Goal: Communication & Community: Share content

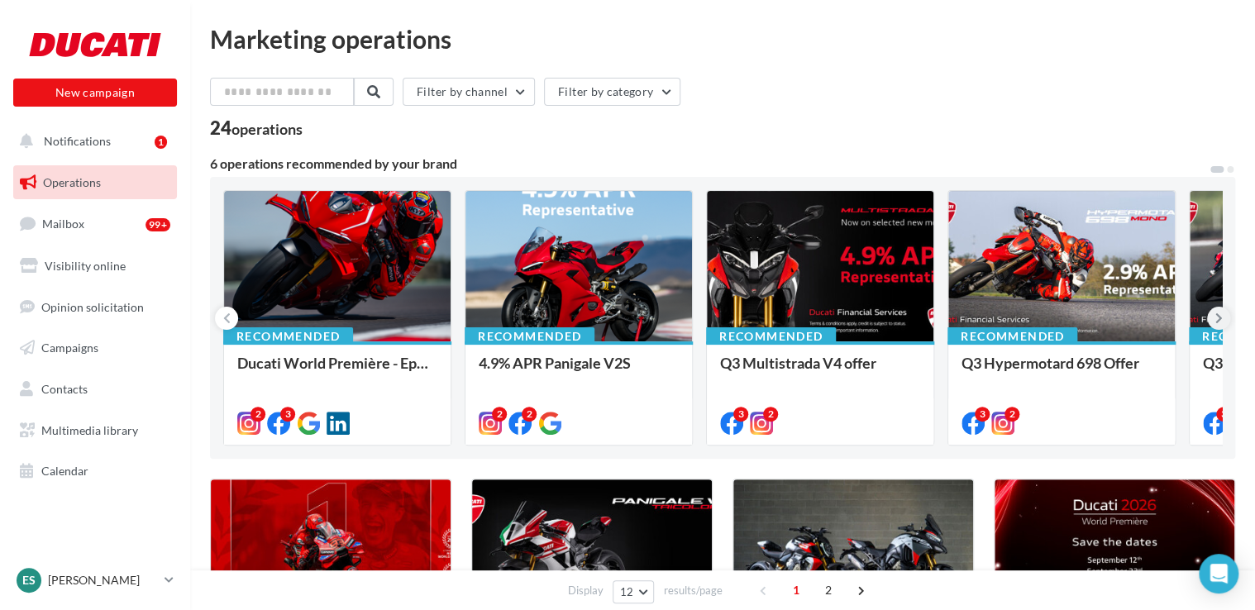
click at [1222, 312] on button at bounding box center [1218, 318] width 23 height 23
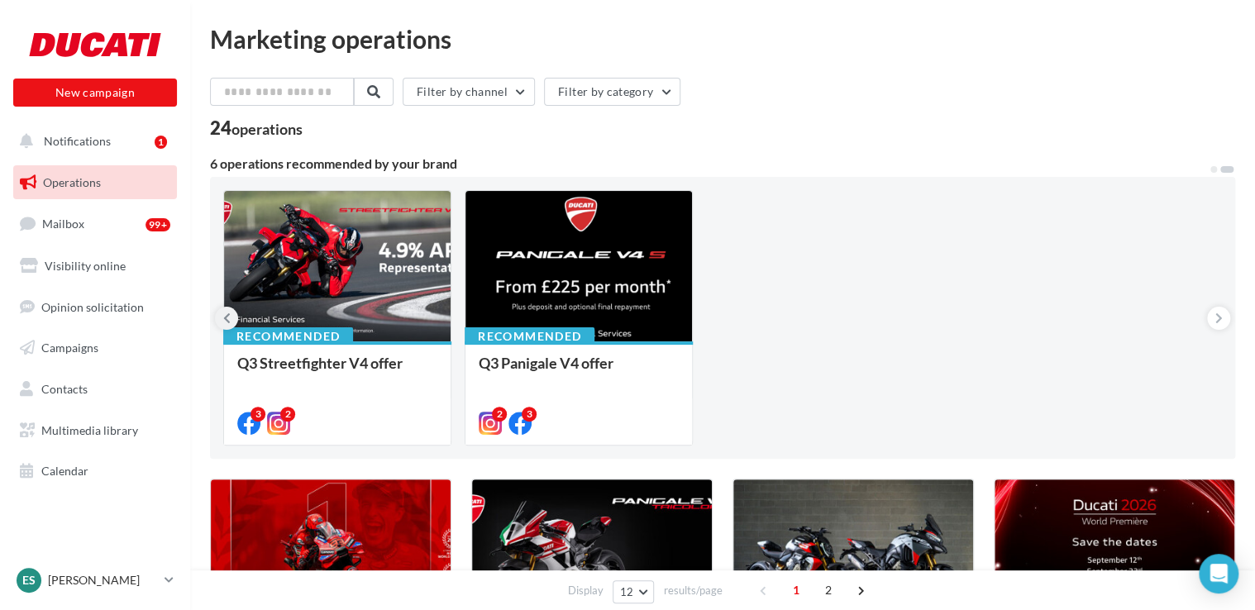
click at [223, 320] on icon at bounding box center [226, 318] width 7 height 17
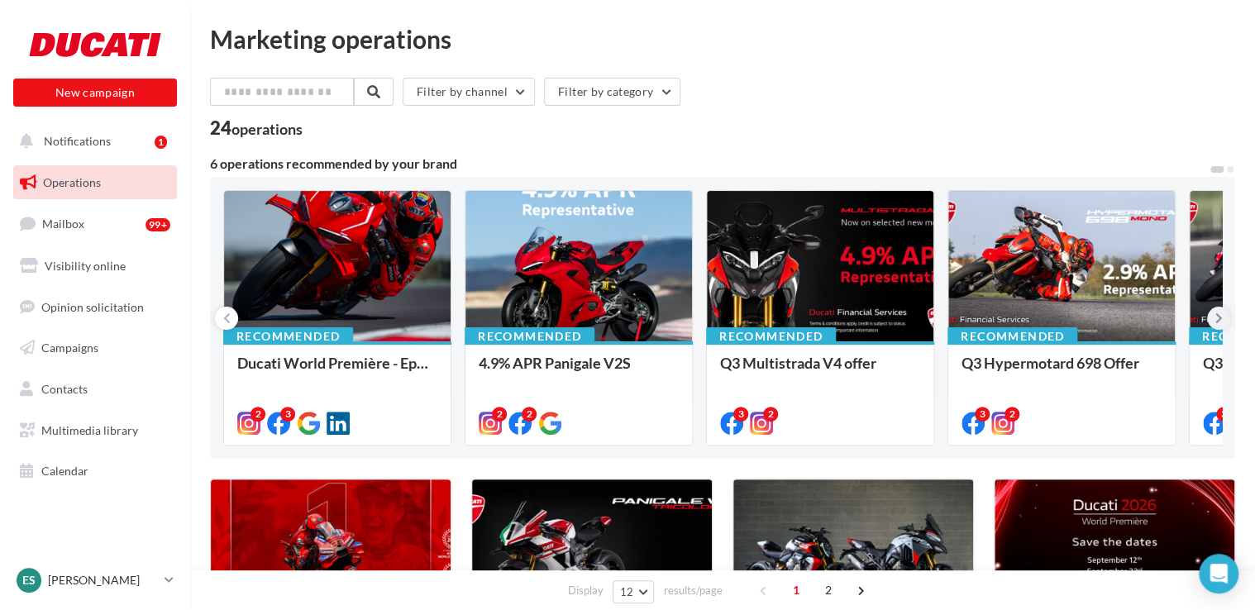
click at [1220, 310] on icon at bounding box center [1218, 318] width 7 height 17
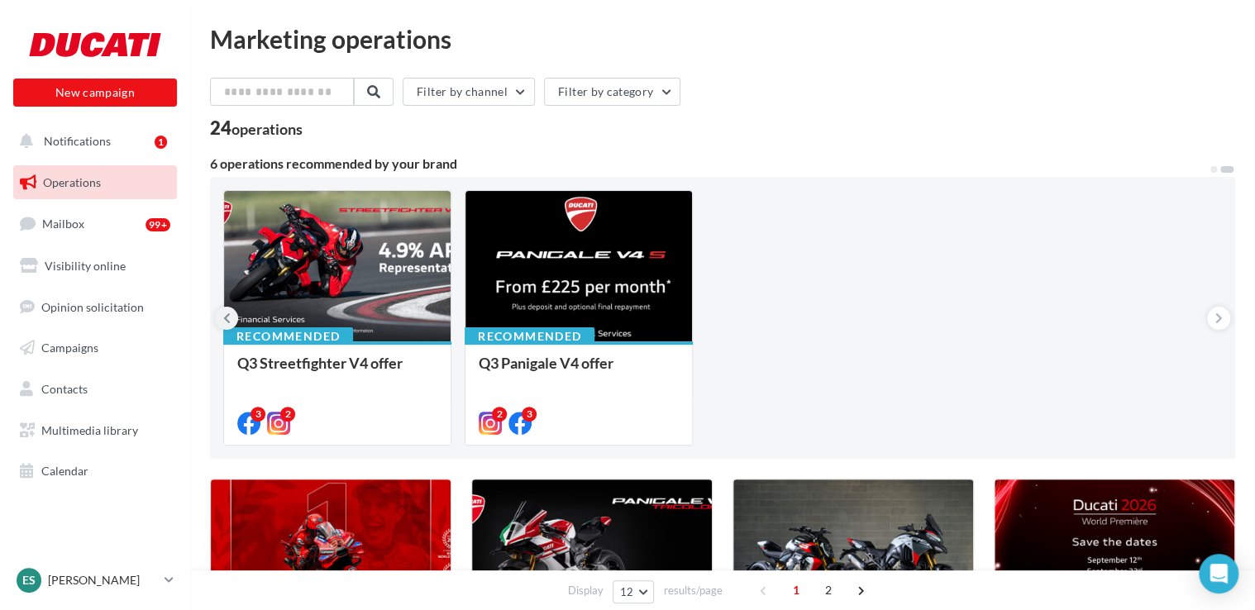
click at [233, 316] on button at bounding box center [226, 318] width 23 height 23
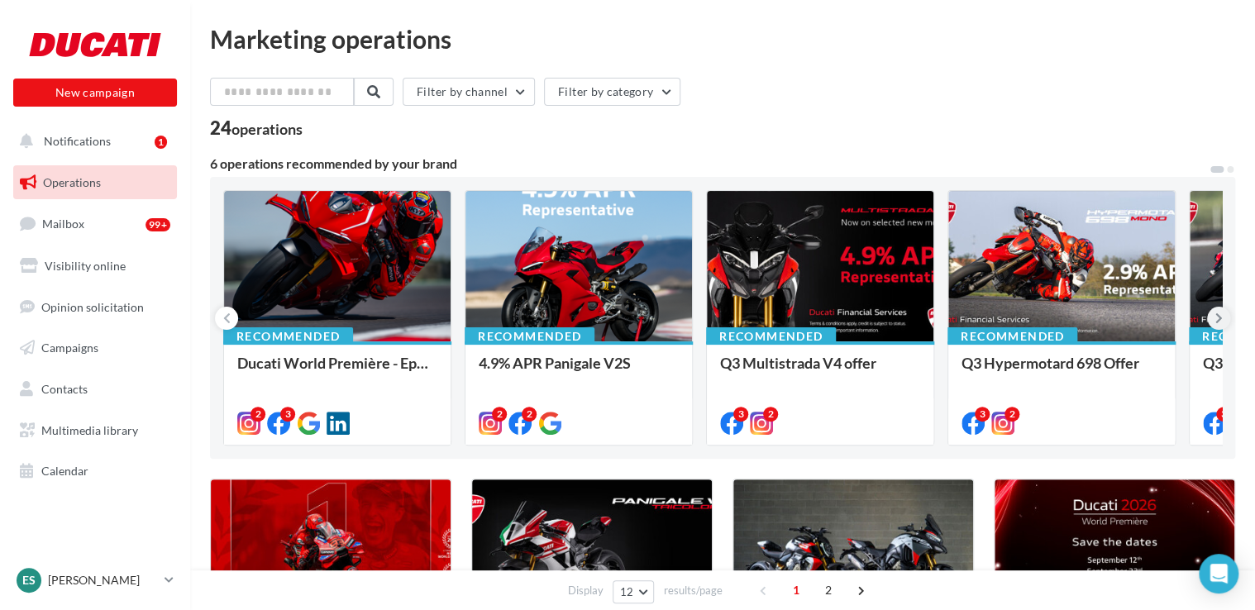
click at [1226, 319] on button at bounding box center [1218, 318] width 23 height 23
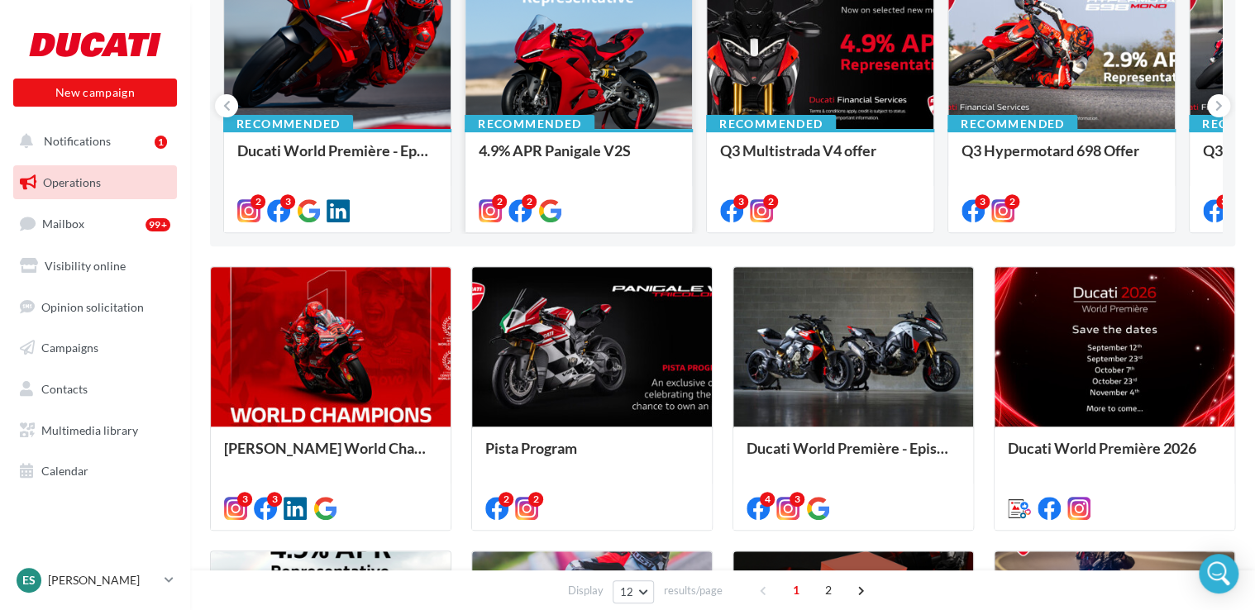
scroll to position [331, 0]
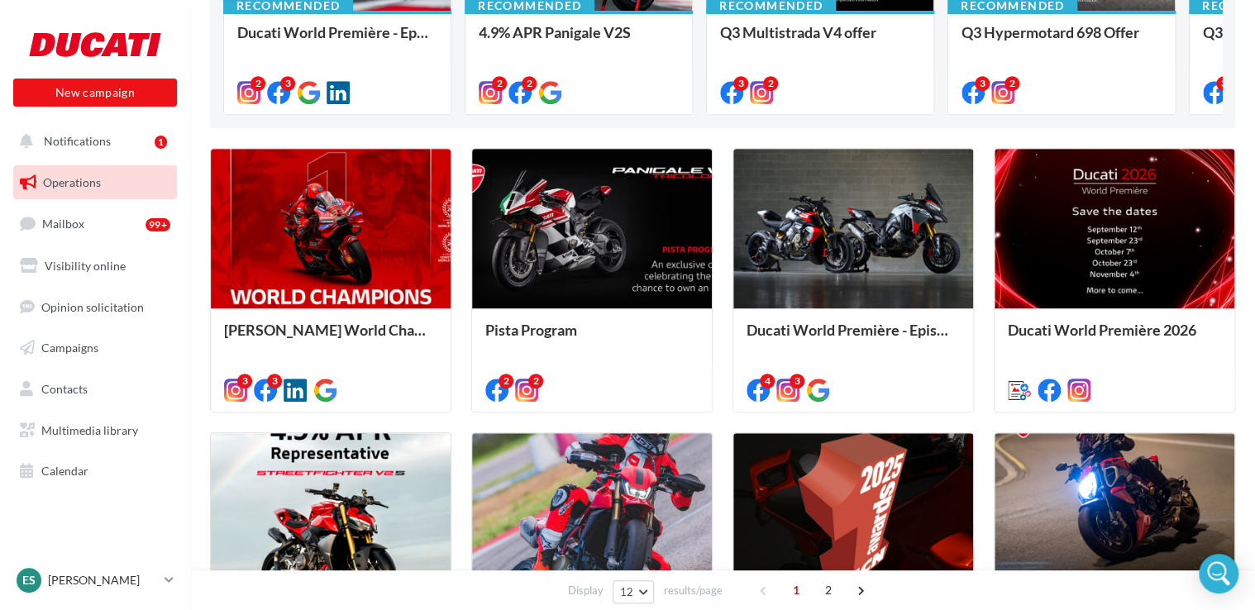
click at [725, 520] on div "Marquez World Champion 3 3 Pista Program DUK website offer details: https://www…" at bounding box center [722, 564] width 1025 height 833
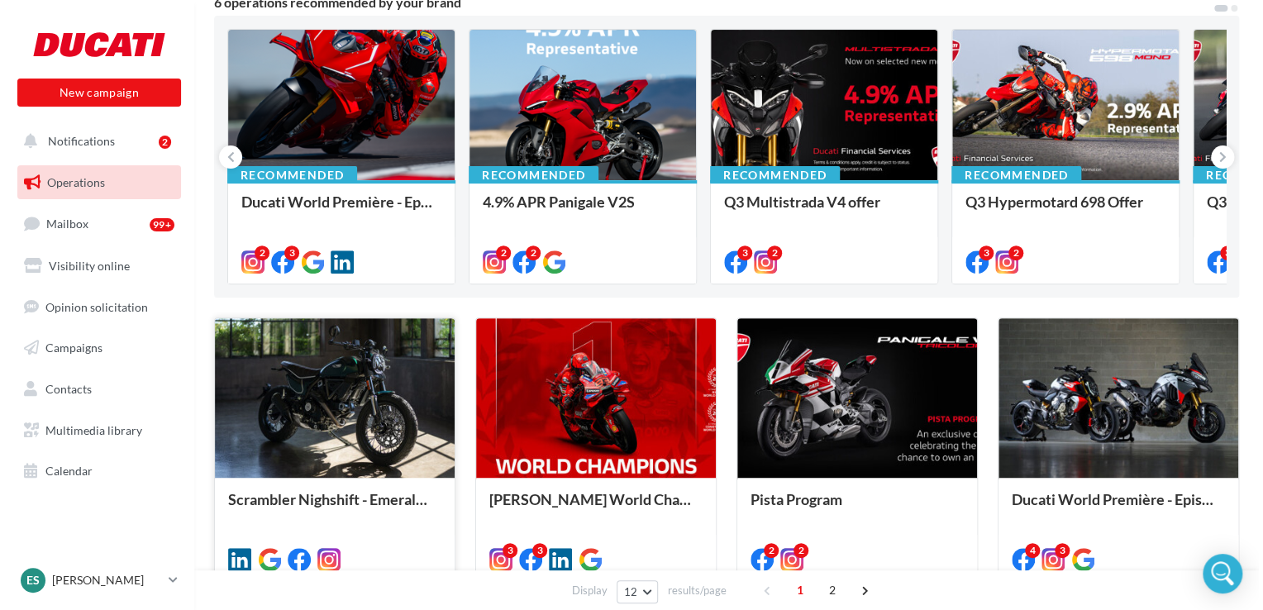
scroll to position [165, 0]
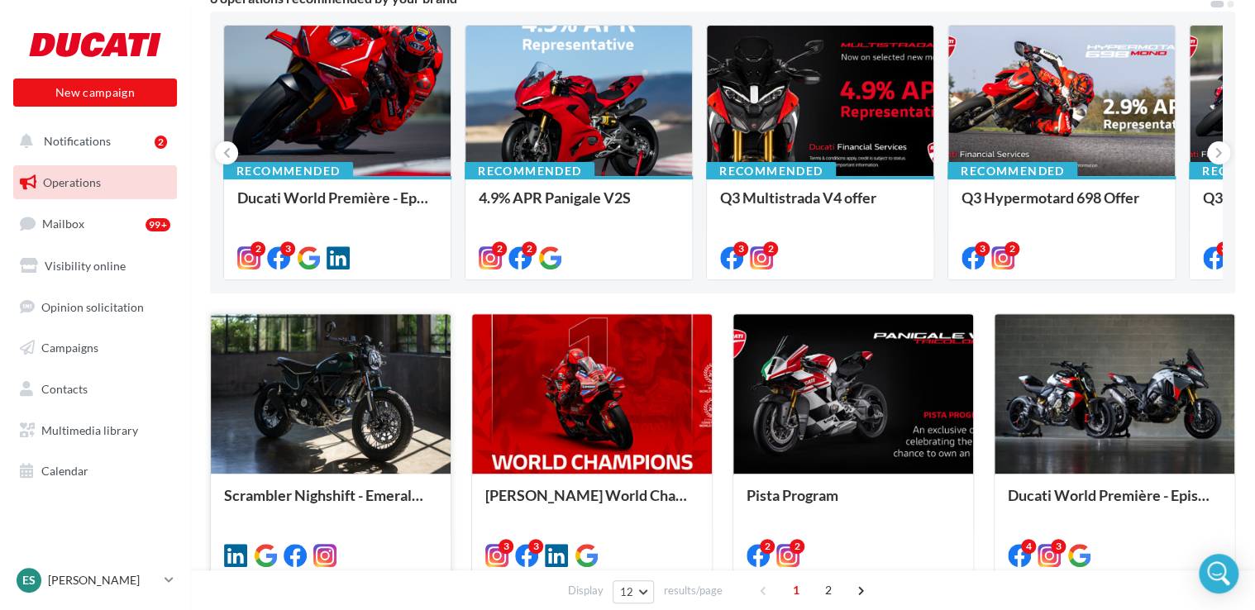
click at [375, 365] on div at bounding box center [331, 394] width 240 height 161
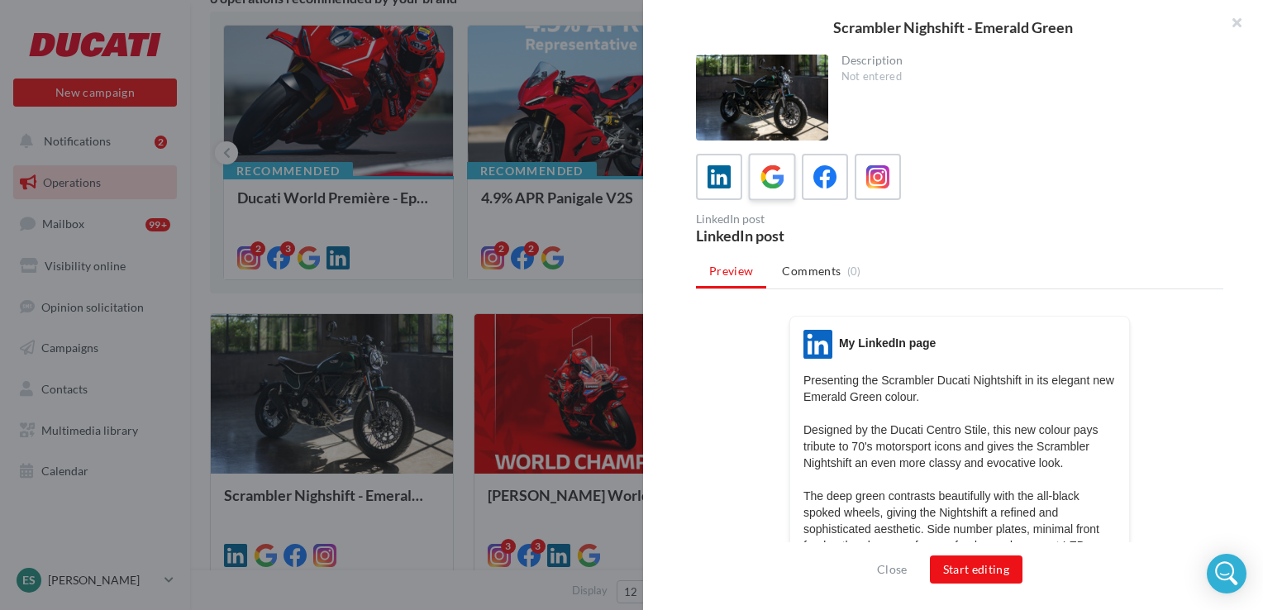
click at [773, 175] on icon at bounding box center [772, 177] width 24 height 24
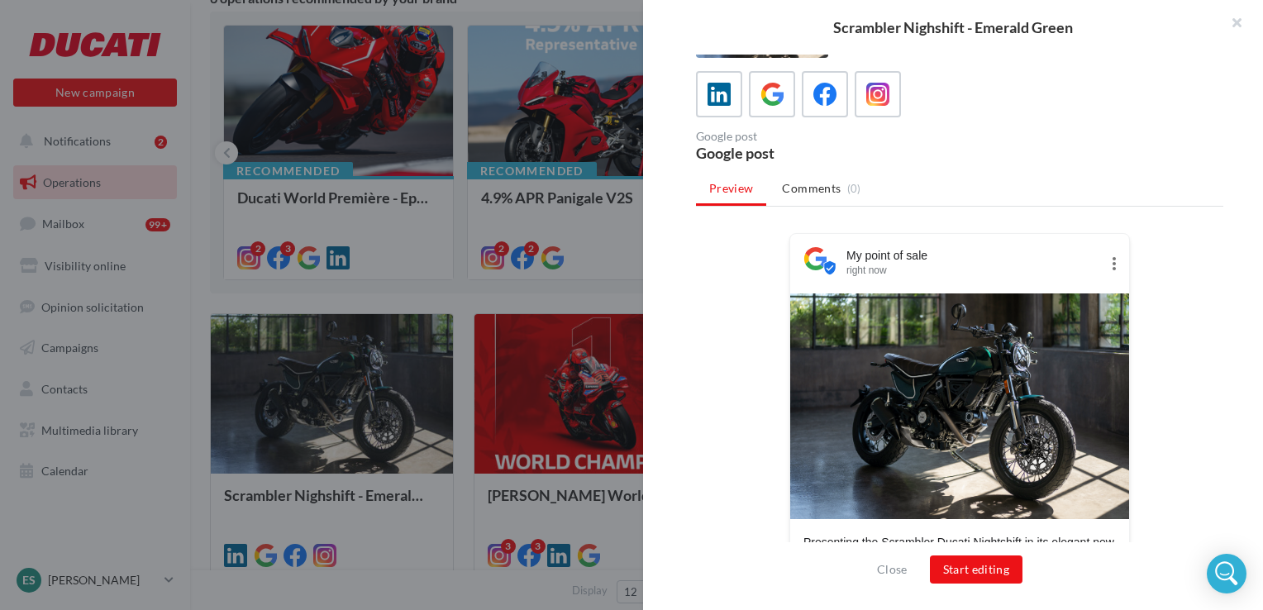
scroll to position [168, 0]
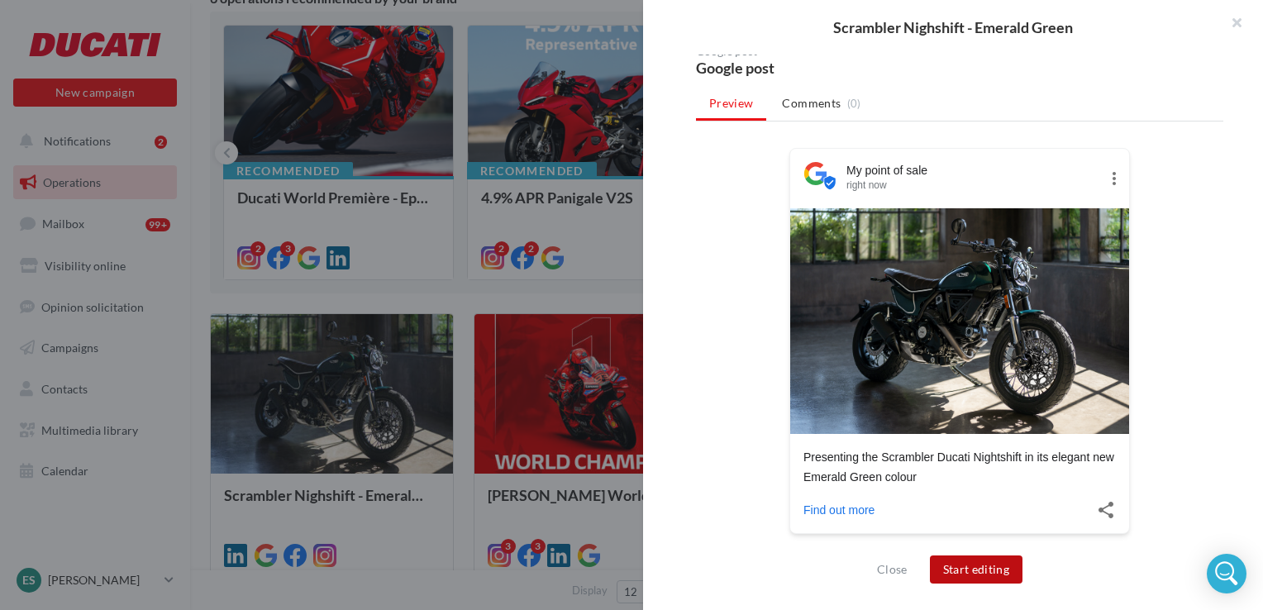
click at [964, 576] on button "Start editing" at bounding box center [976, 569] width 93 height 28
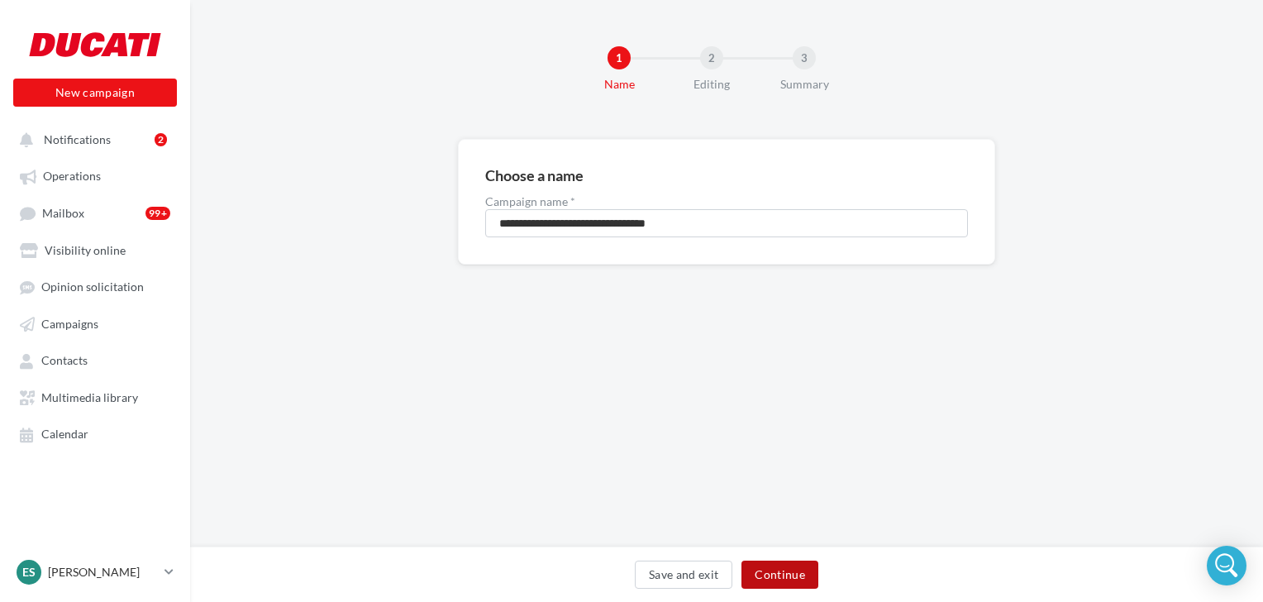
click at [792, 569] on button "Continue" at bounding box center [779, 574] width 77 height 28
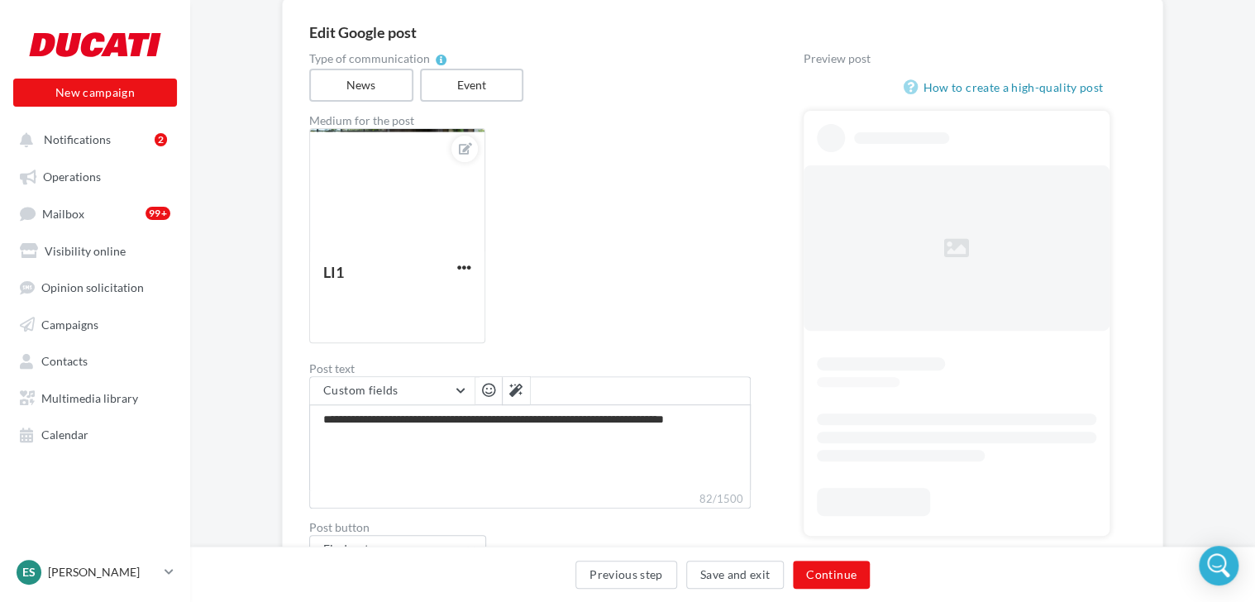
scroll to position [283, 0]
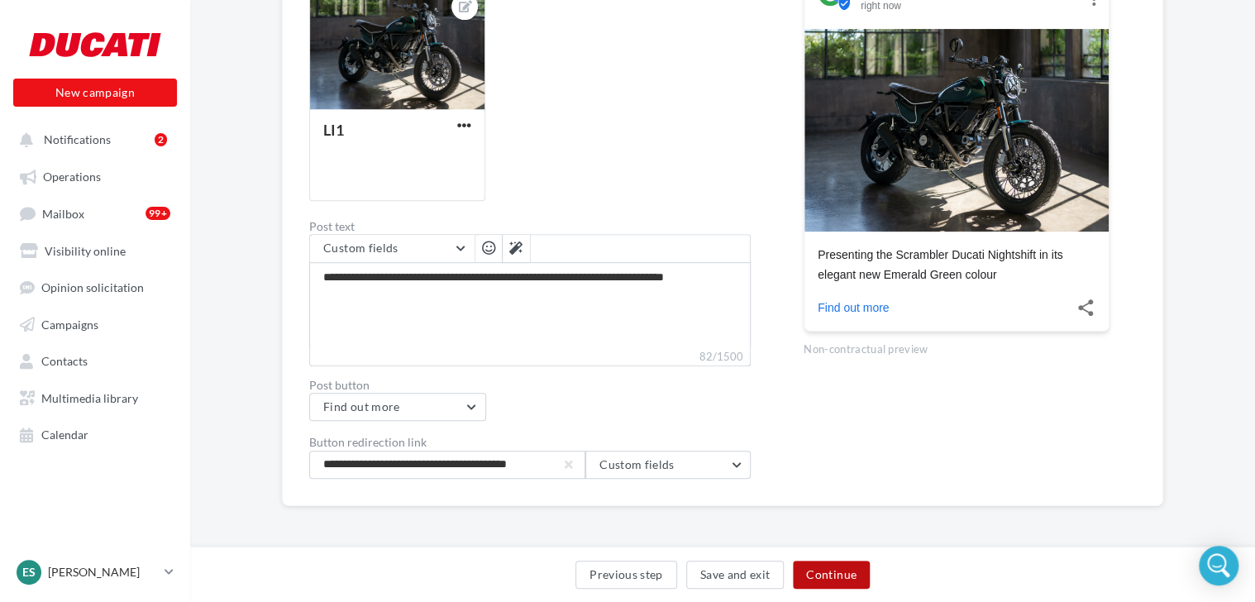
click at [823, 574] on button "Continue" at bounding box center [831, 574] width 77 height 28
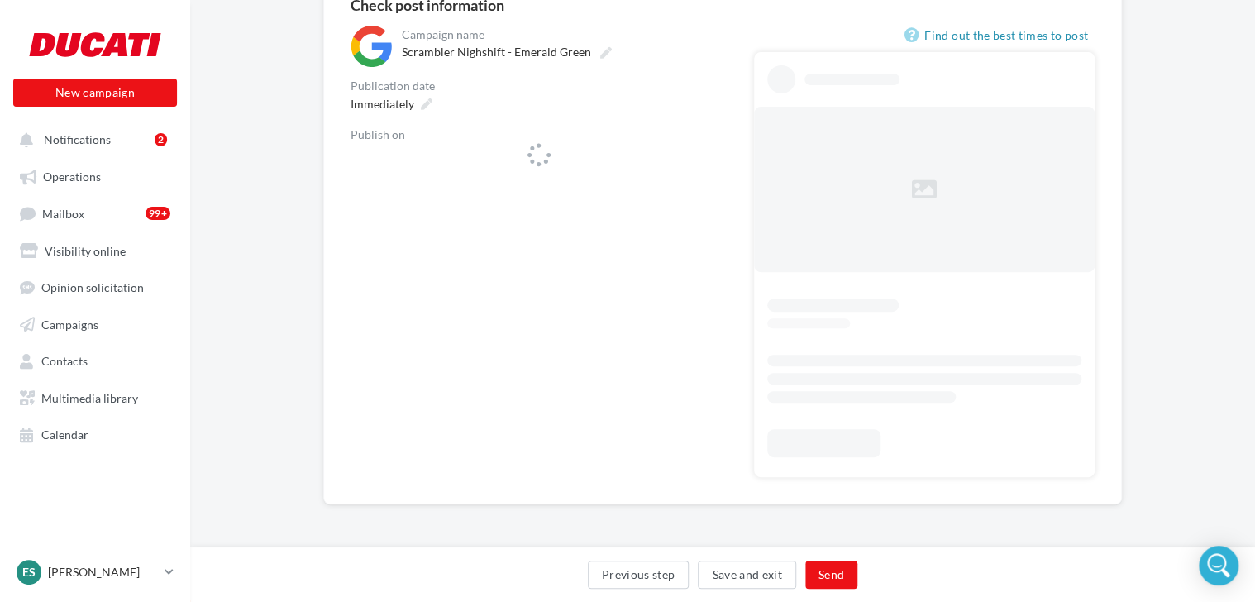
scroll to position [169, 0]
click at [733, 160] on div "**********" at bounding box center [722, 251] width 744 height 451
click at [702, 162] on div "**********" at bounding box center [722, 243] width 798 height 547
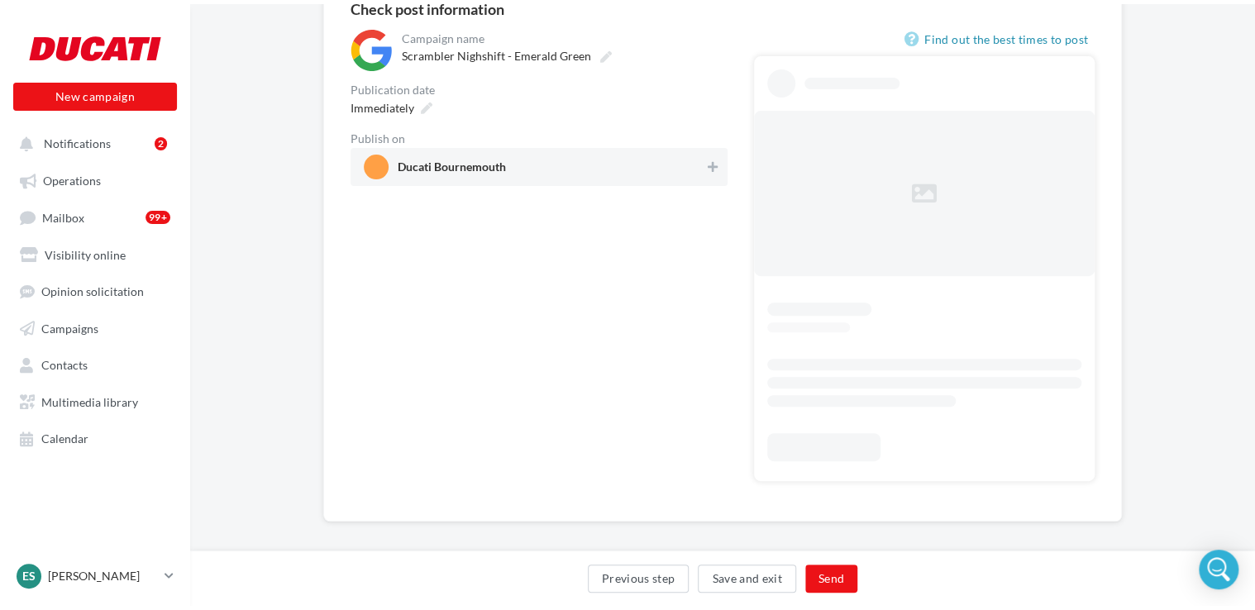
scroll to position [0, 0]
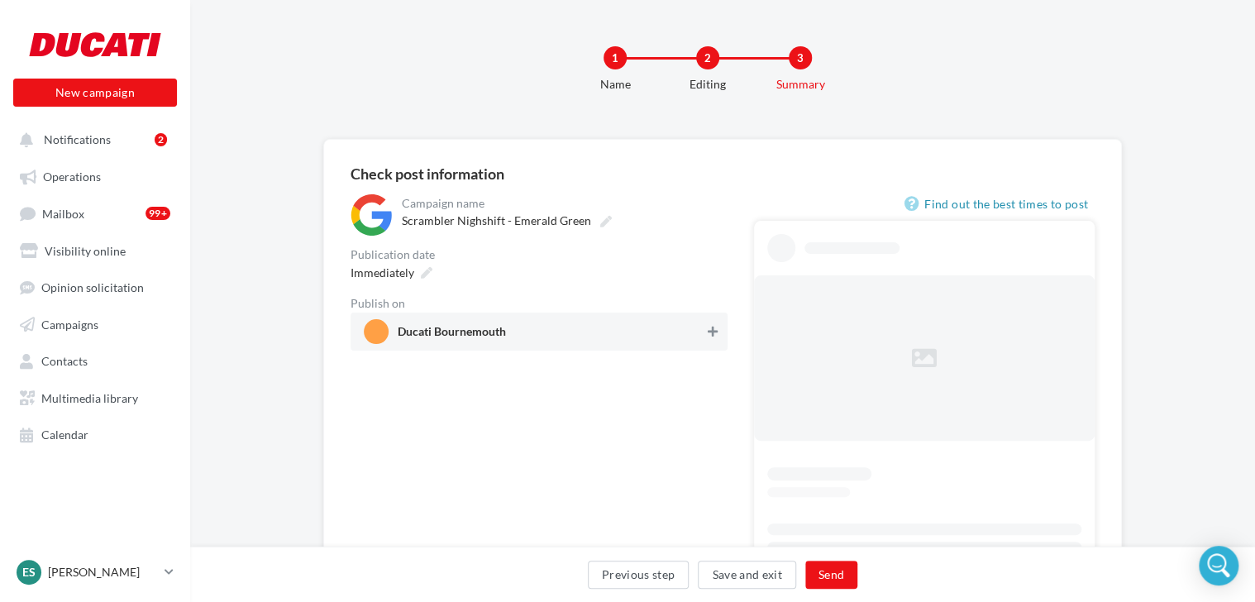
click at [711, 333] on icon at bounding box center [712, 332] width 10 height 12
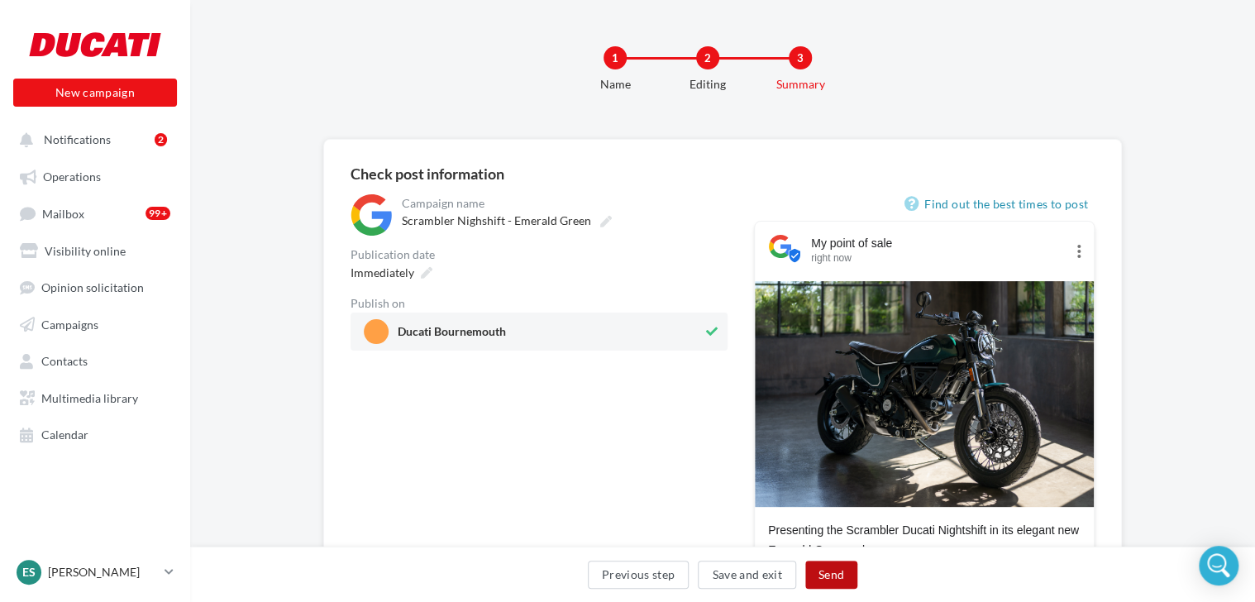
click at [826, 578] on button "Send" at bounding box center [831, 574] width 52 height 28
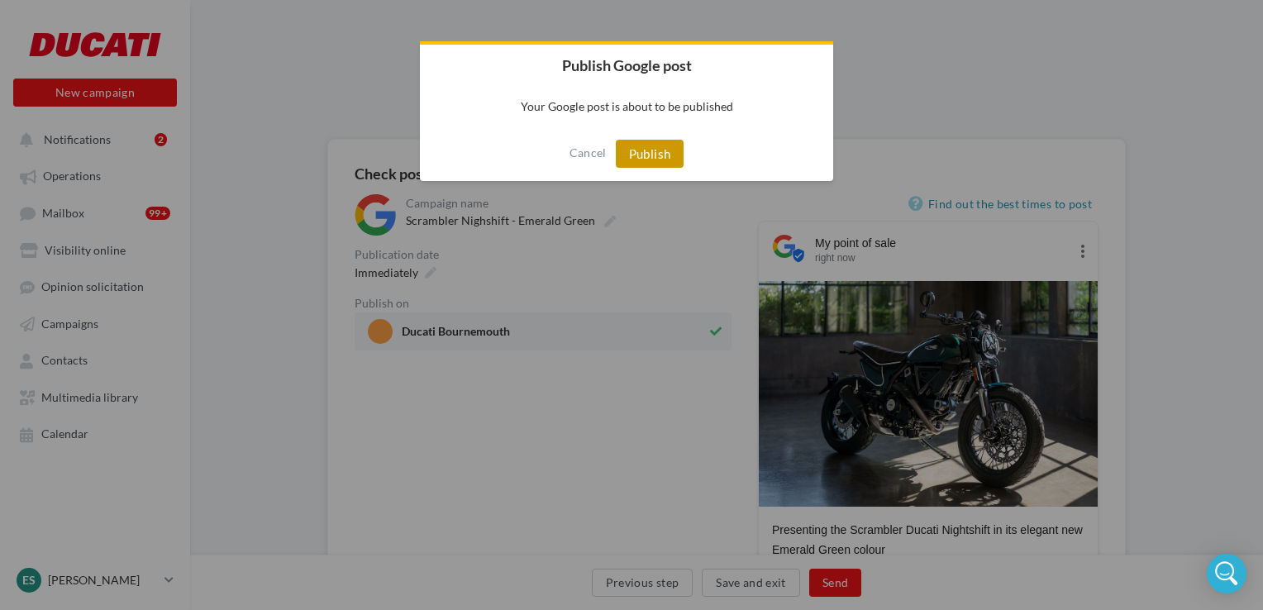
click at [649, 154] on button "Publish" at bounding box center [650, 154] width 69 height 28
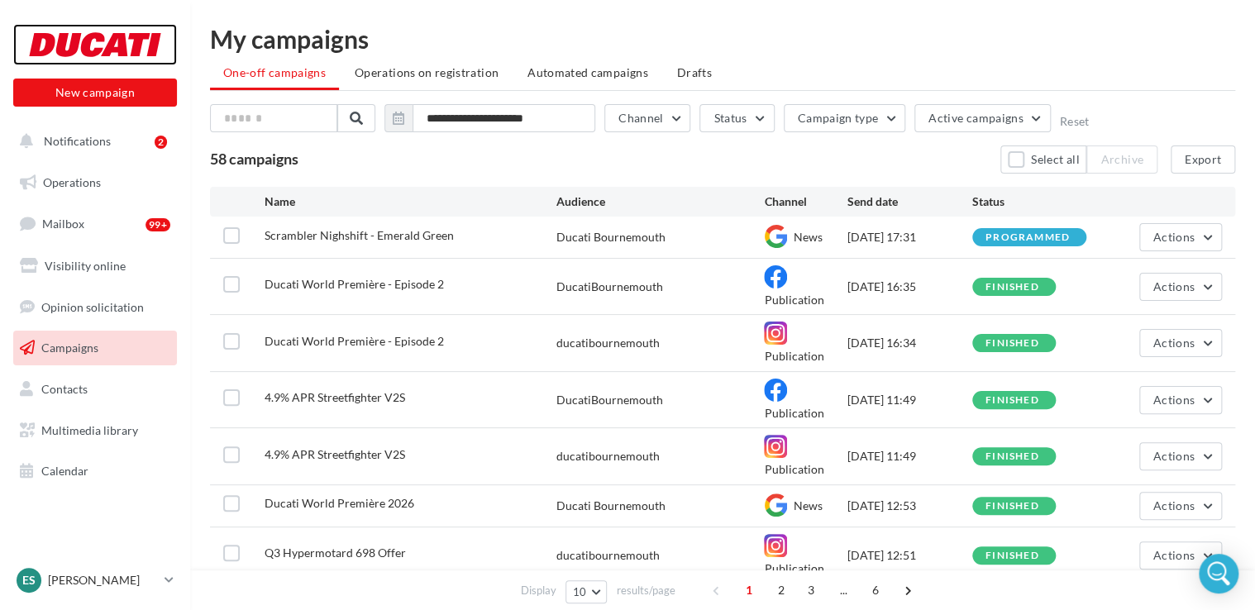
click at [73, 40] on div at bounding box center [95, 44] width 132 height 41
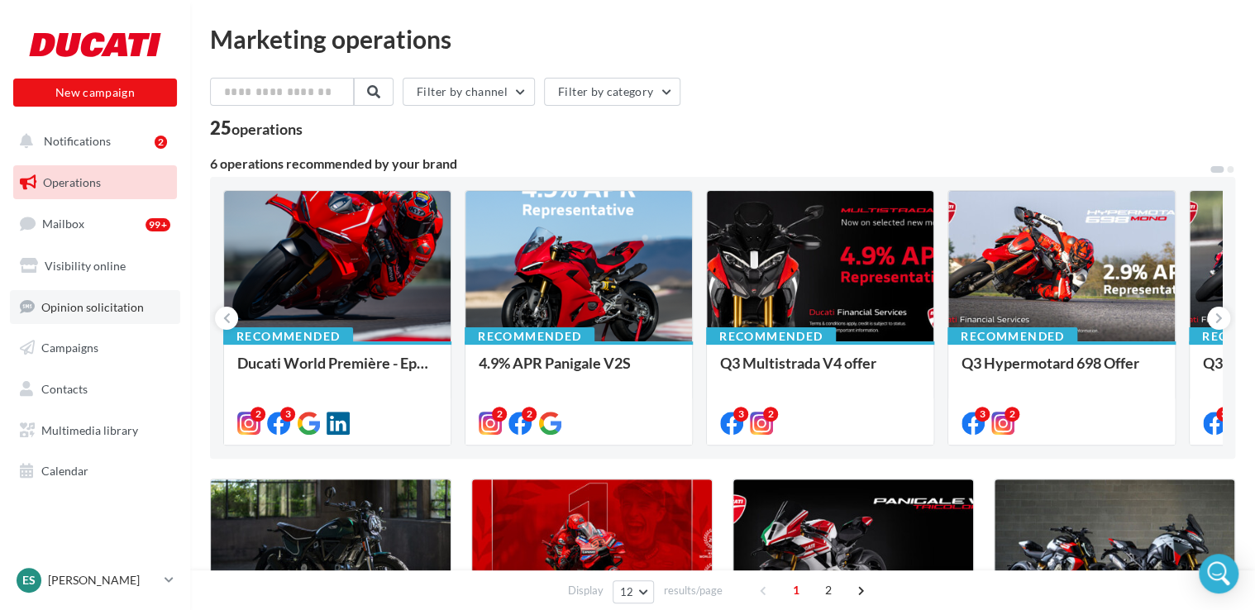
click at [68, 296] on link "Opinion solicitation" at bounding box center [95, 307] width 170 height 35
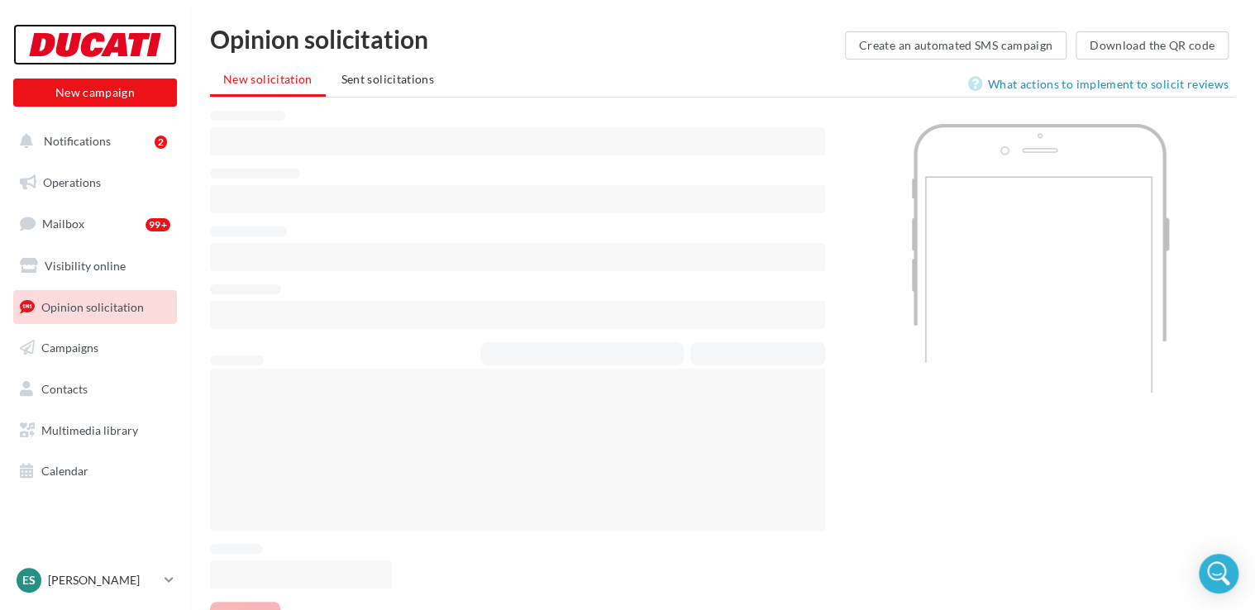
click at [91, 52] on div at bounding box center [95, 44] width 132 height 41
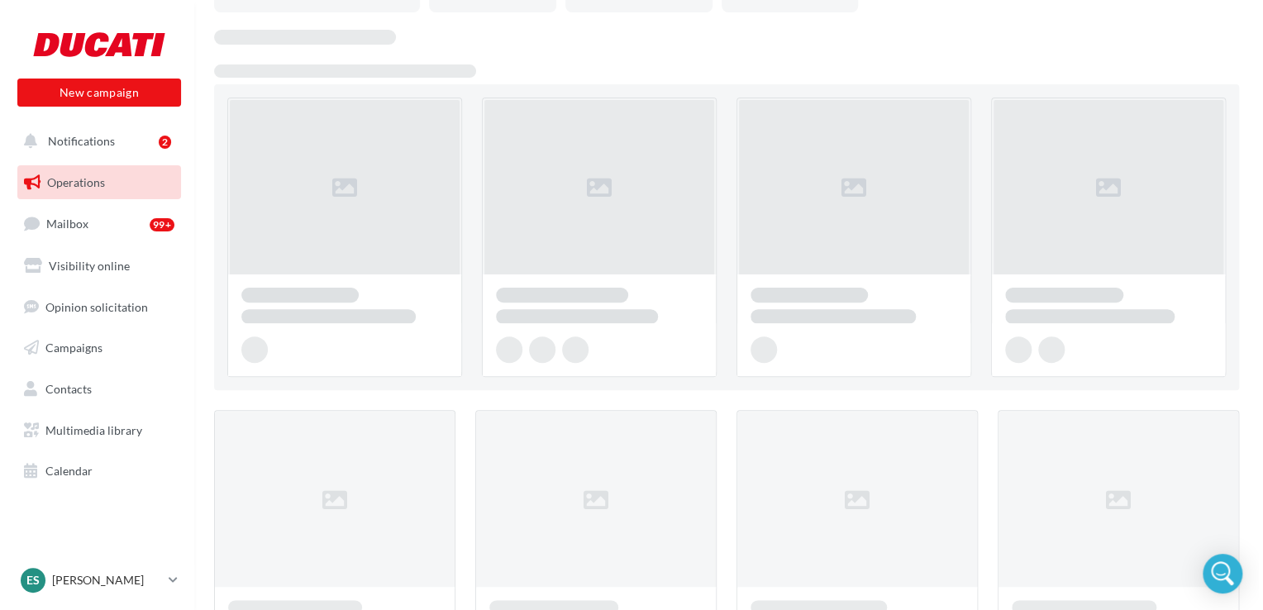
scroll to position [165, 0]
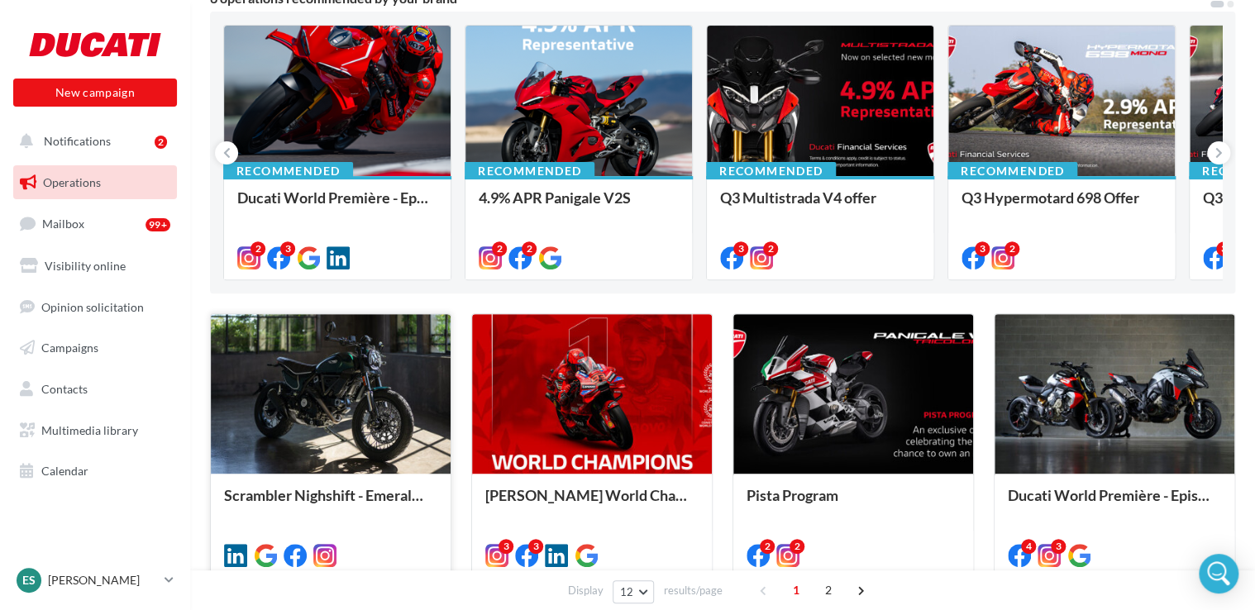
click at [400, 464] on div at bounding box center [331, 394] width 240 height 161
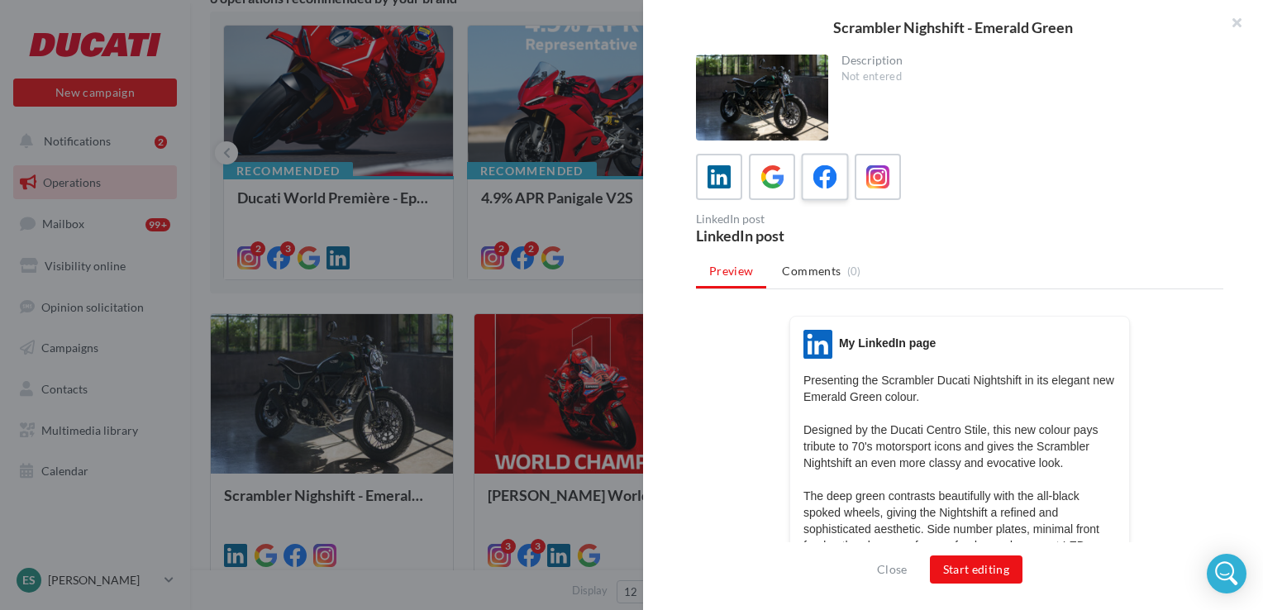
click at [837, 188] on div at bounding box center [825, 177] width 31 height 31
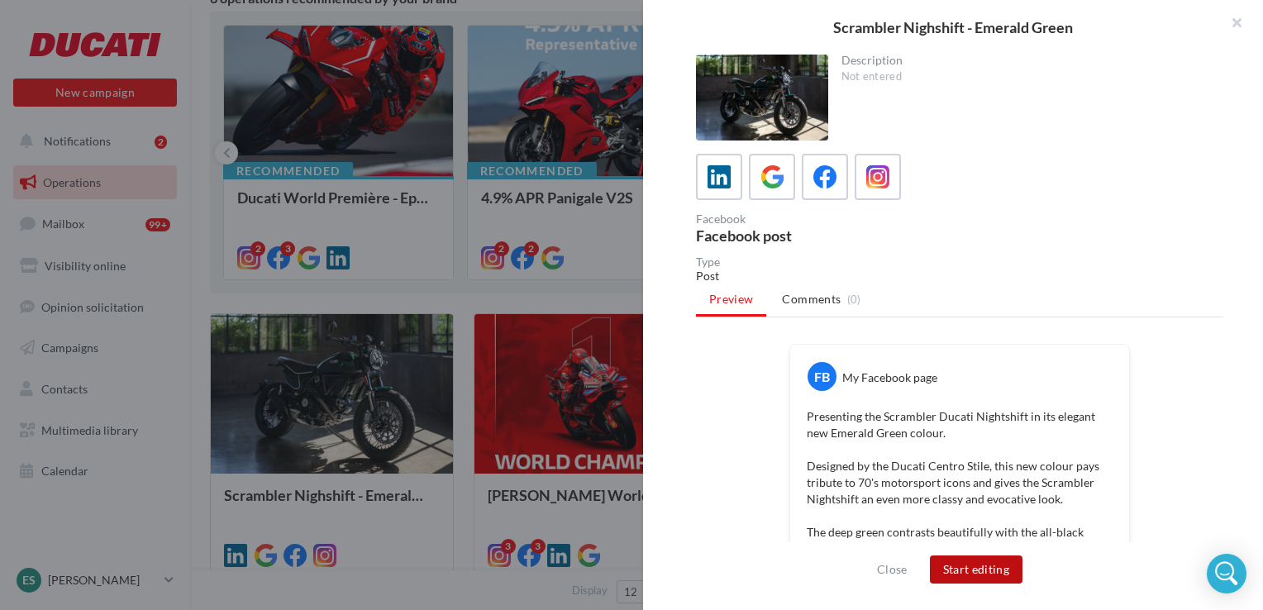
click at [980, 578] on button "Start editing" at bounding box center [976, 569] width 93 height 28
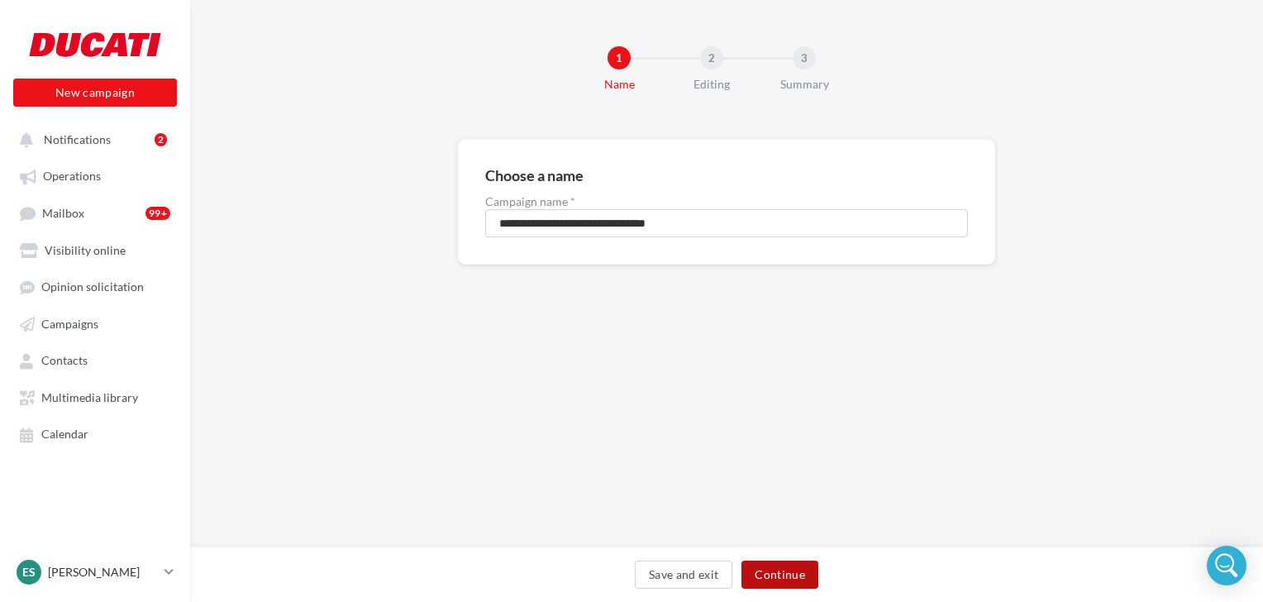
click at [778, 576] on button "Continue" at bounding box center [779, 574] width 77 height 28
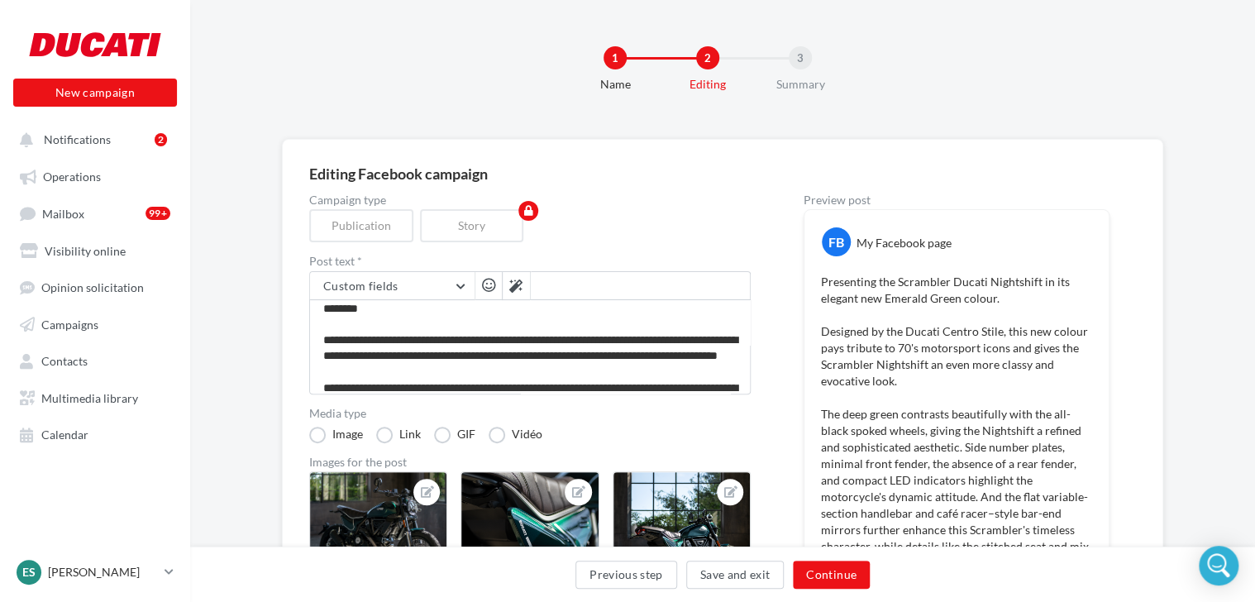
scroll to position [331, 0]
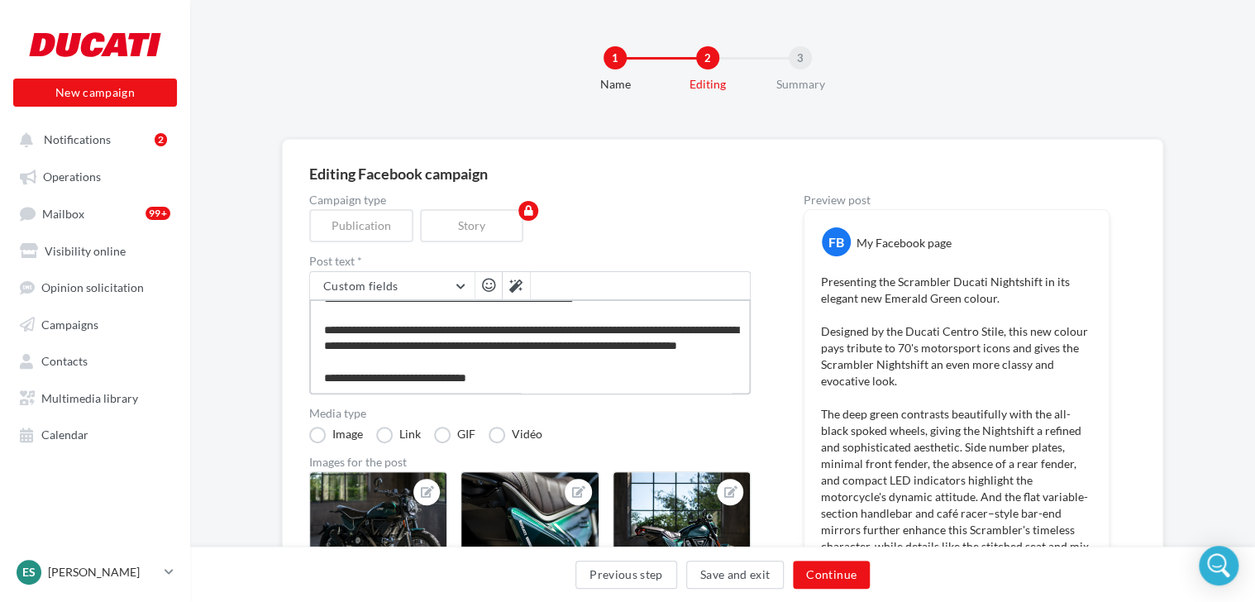
click at [528, 350] on textarea at bounding box center [529, 346] width 441 height 95
type textarea "**********"
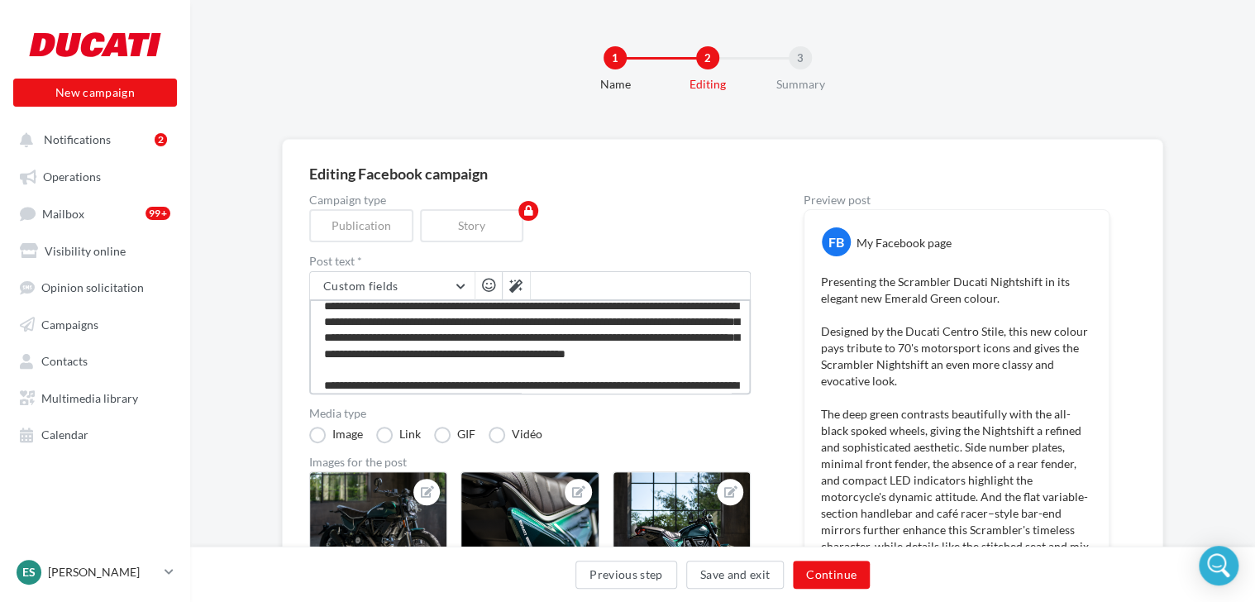
scroll to position [0, 0]
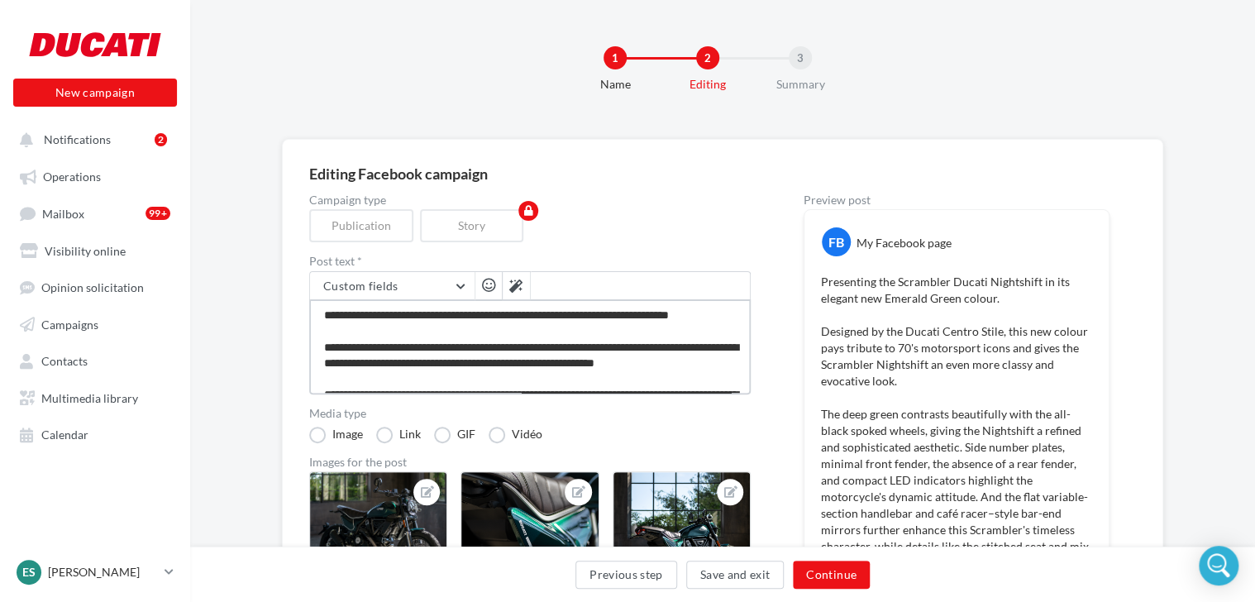
click at [339, 329] on textarea at bounding box center [529, 346] width 441 height 95
click at [390, 334] on textarea at bounding box center [529, 346] width 441 height 95
click at [393, 371] on textarea at bounding box center [529, 346] width 441 height 95
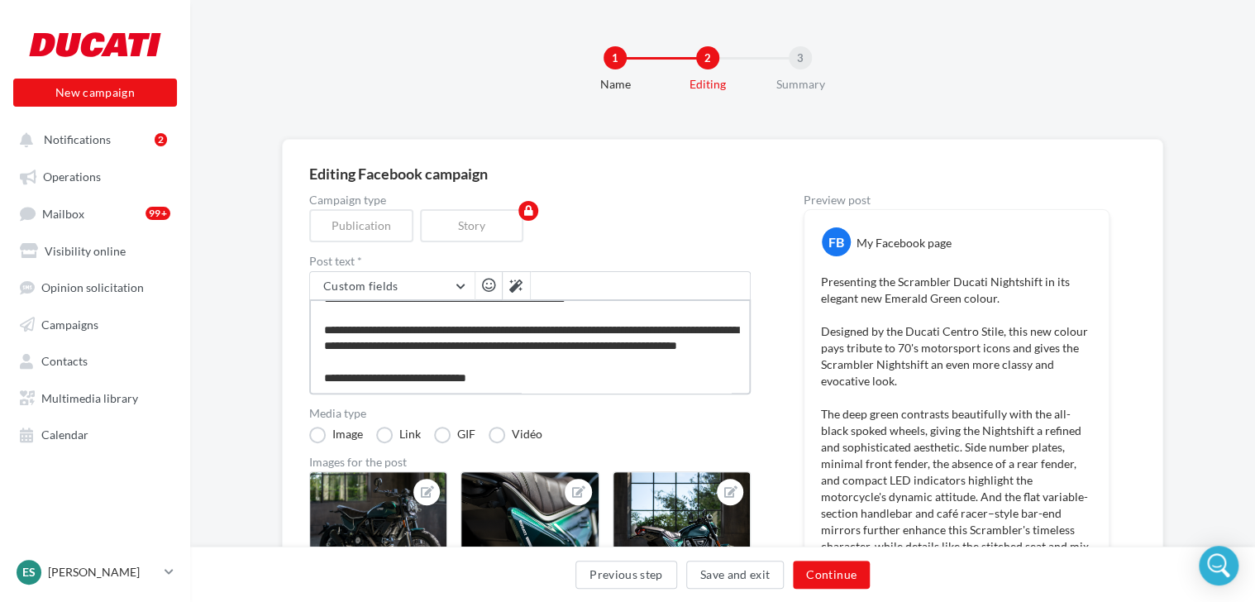
scroll to position [398, 0]
click at [694, 375] on textarea at bounding box center [529, 346] width 441 height 95
click at [678, 341] on textarea at bounding box center [529, 346] width 441 height 95
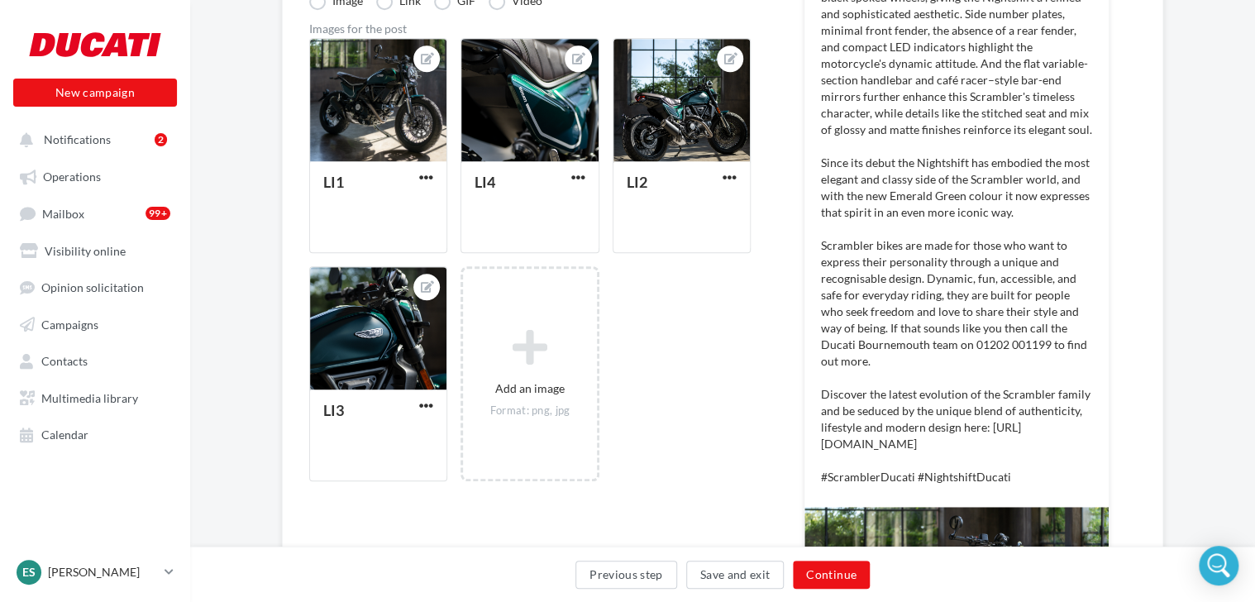
scroll to position [331, 0]
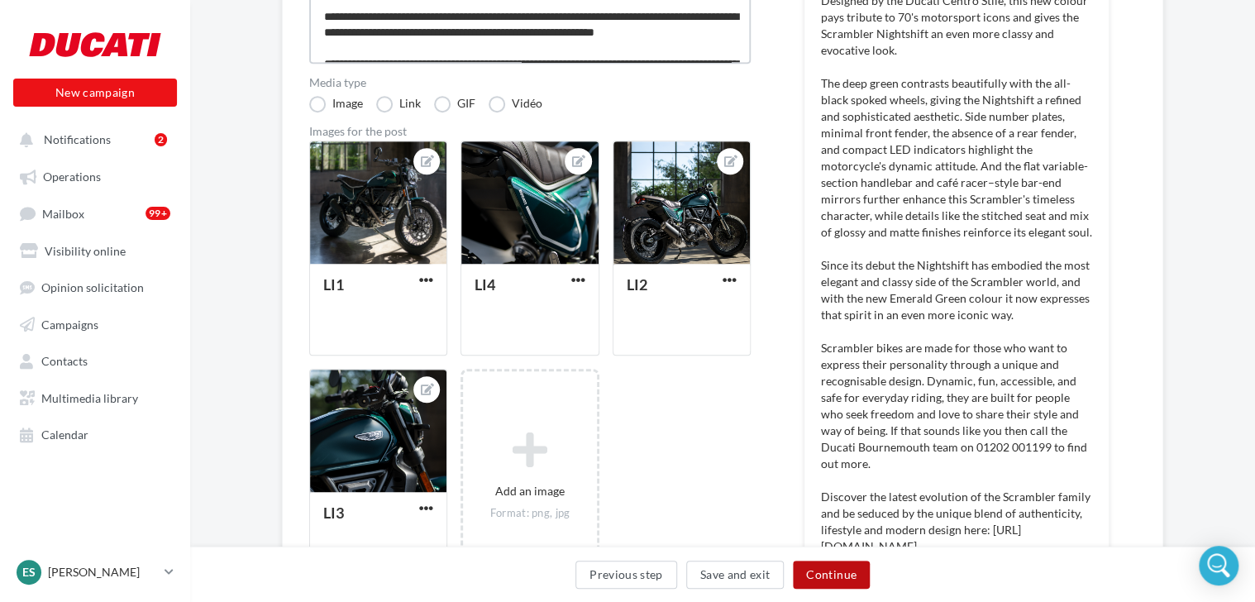
type textarea "**********"
click at [826, 569] on button "Continue" at bounding box center [831, 574] width 77 height 28
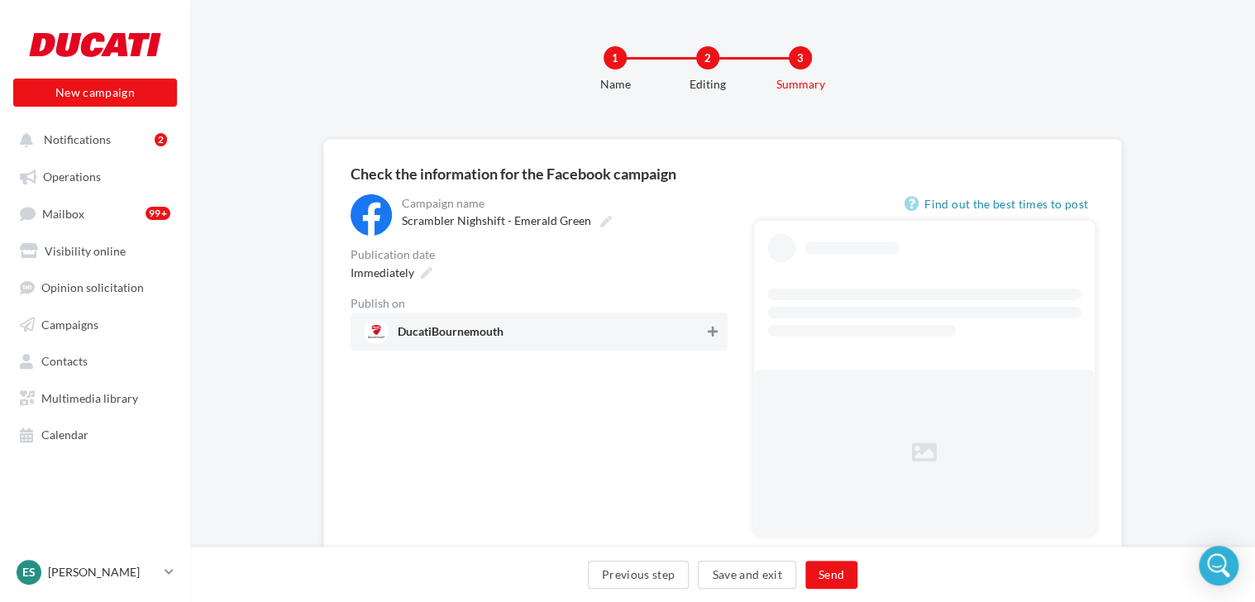
click at [707, 328] on icon at bounding box center [712, 332] width 10 height 12
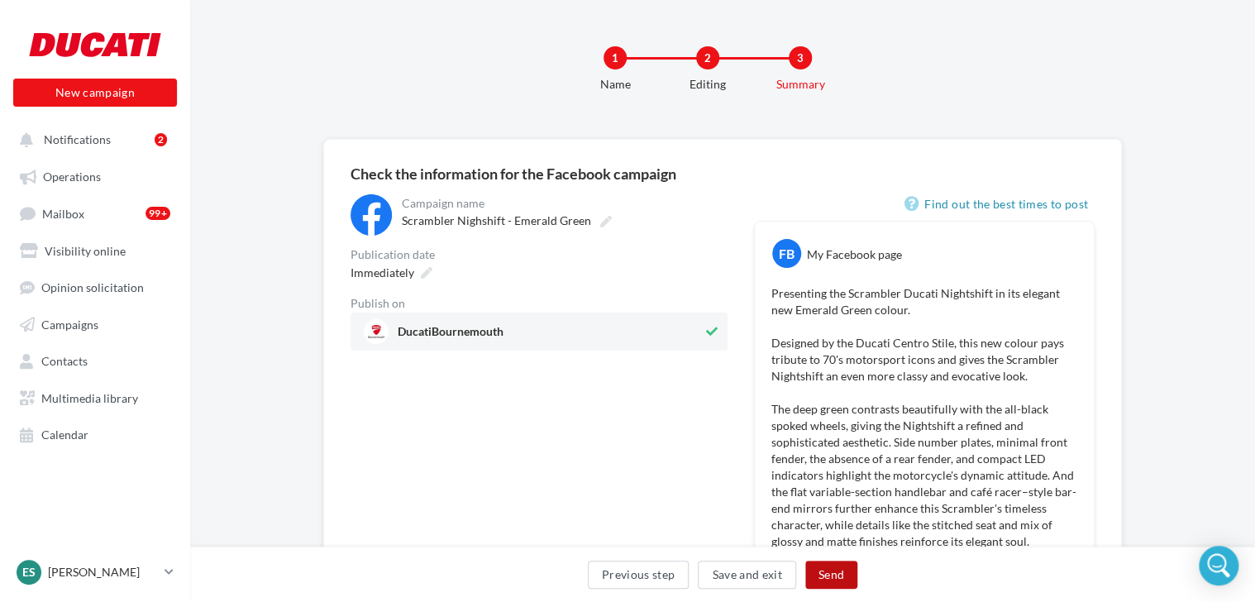
click at [836, 566] on button "Send" at bounding box center [831, 574] width 52 height 28
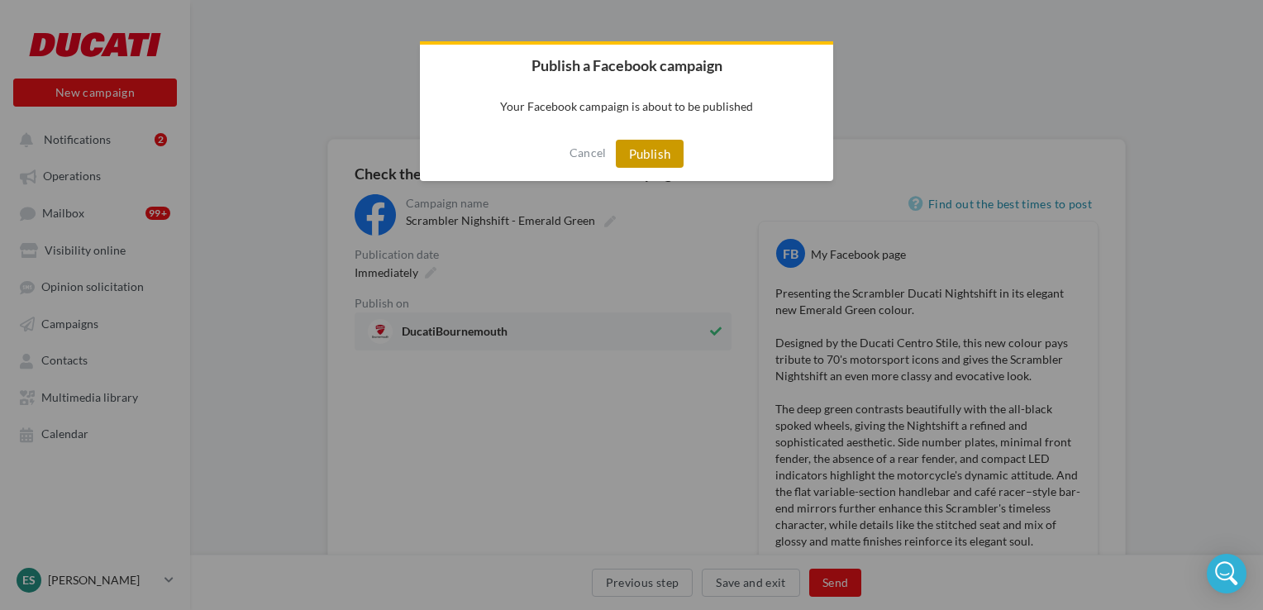
click at [662, 153] on button "Publish" at bounding box center [650, 154] width 69 height 28
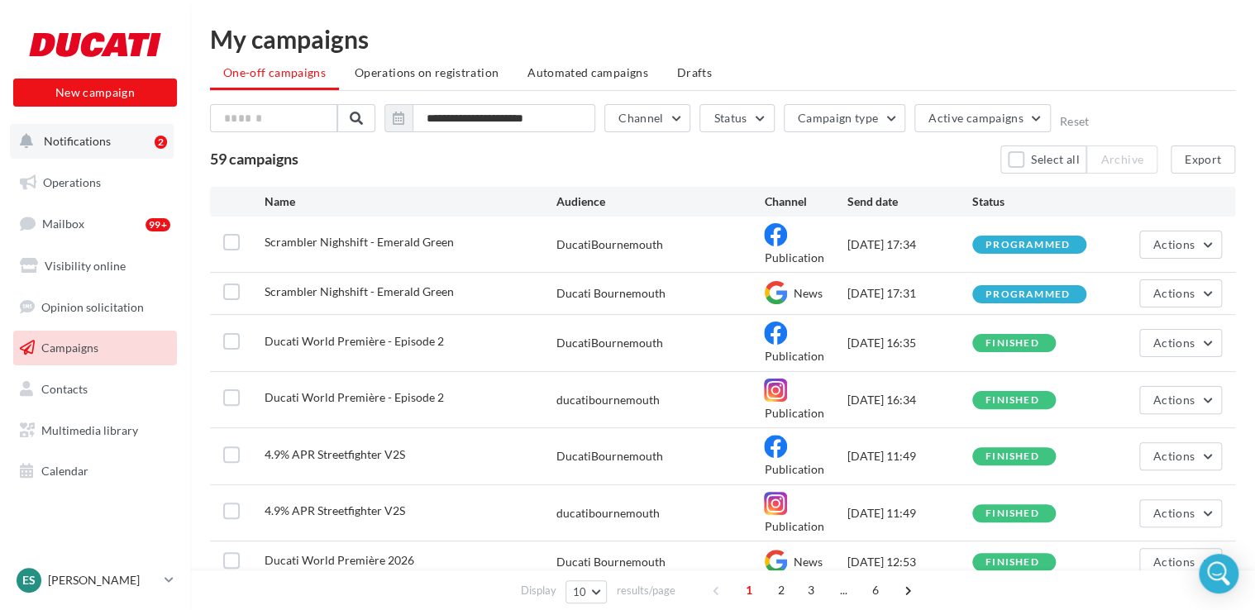
click at [60, 154] on button "Notifications 2" at bounding box center [92, 141] width 164 height 35
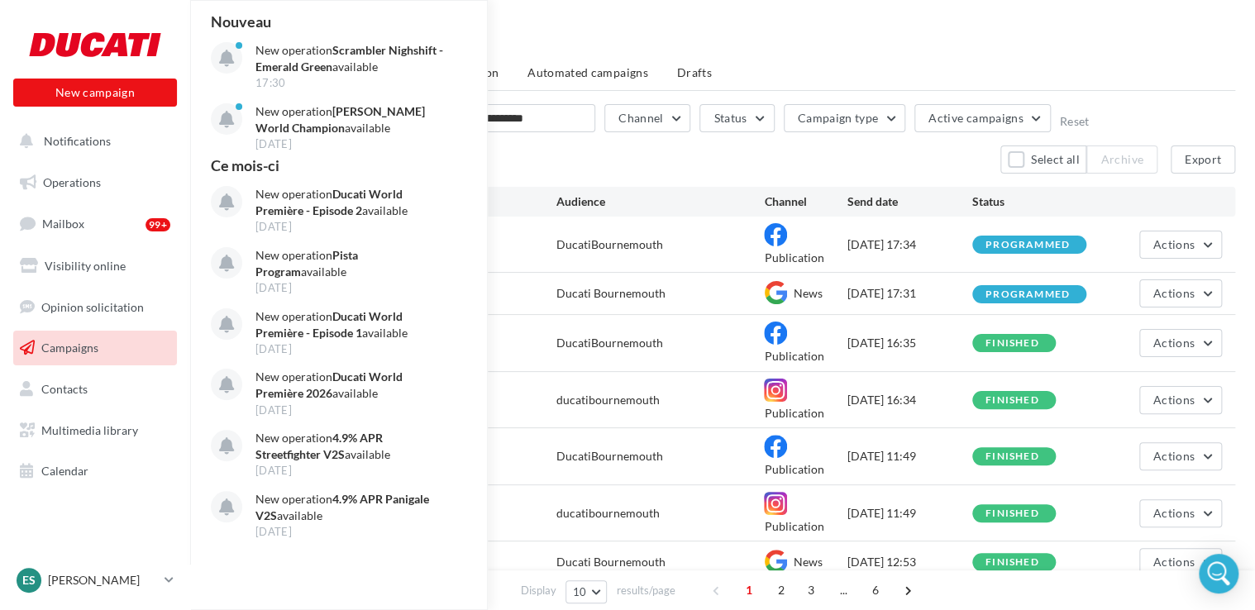
click at [674, 375] on div "Ducati World Première - Episode 2 ducatibournemouth Publication 2025/09/23 16:3…" at bounding box center [722, 399] width 1025 height 55
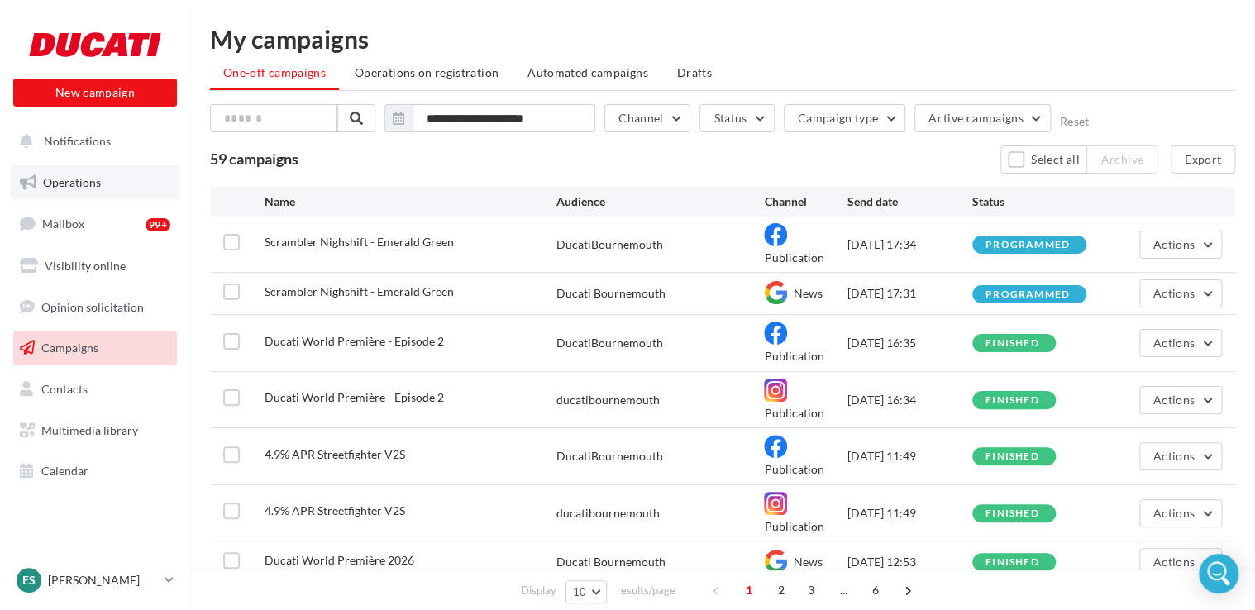
click at [14, 184] on link "Operations" at bounding box center [95, 182] width 170 height 35
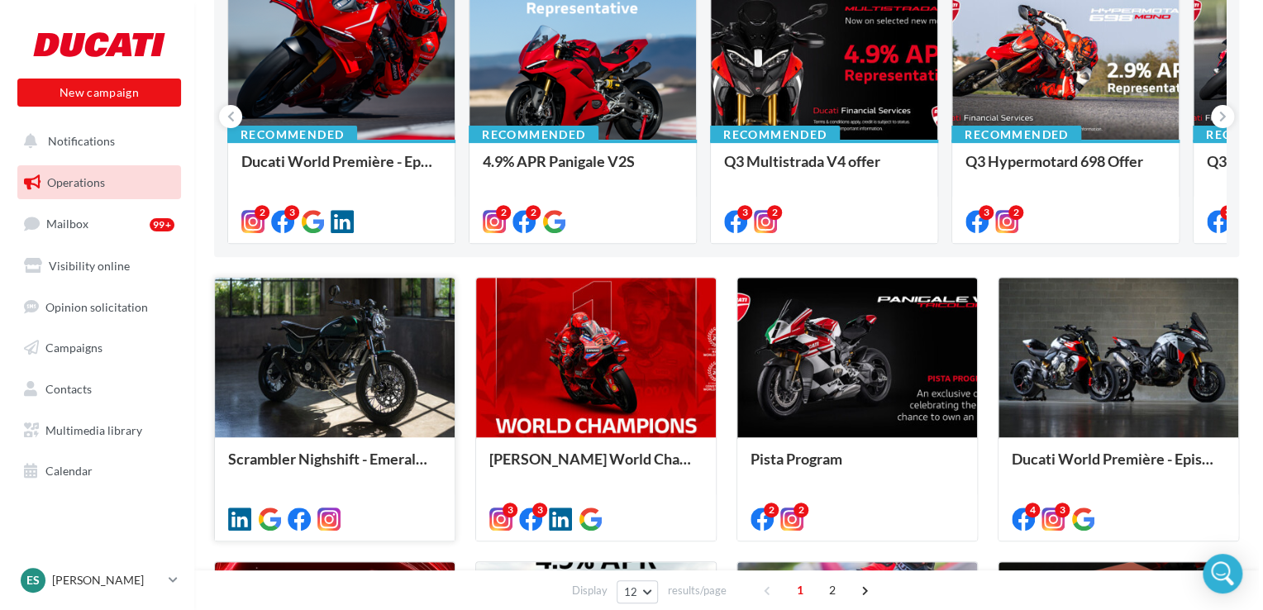
scroll to position [331, 0]
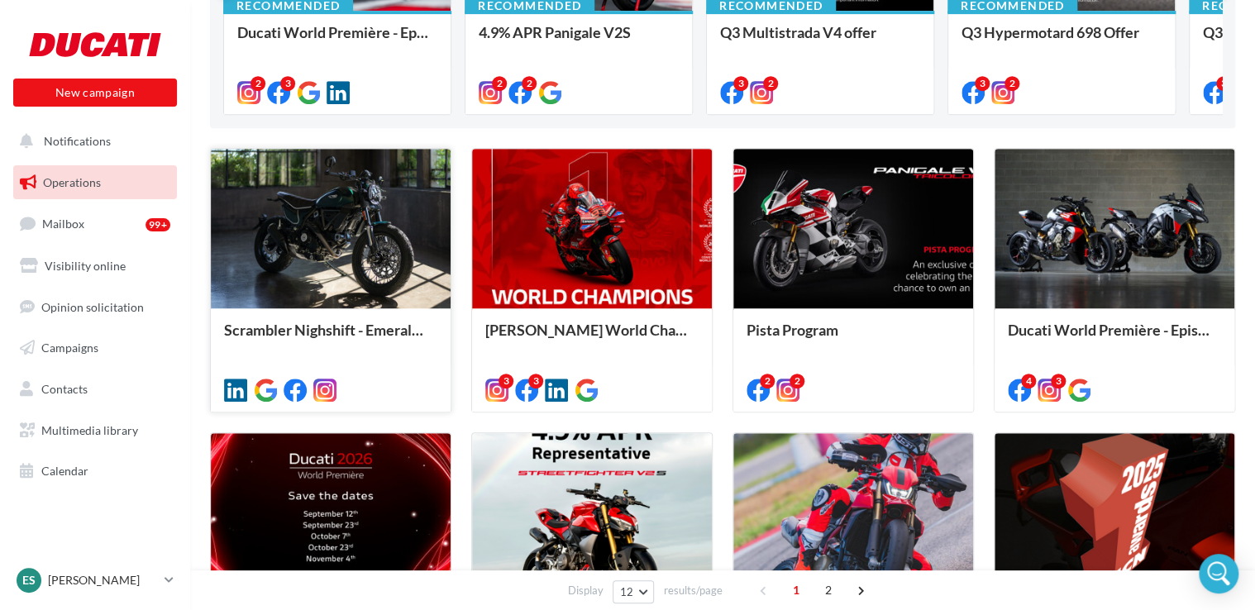
click at [337, 292] on div at bounding box center [331, 229] width 240 height 161
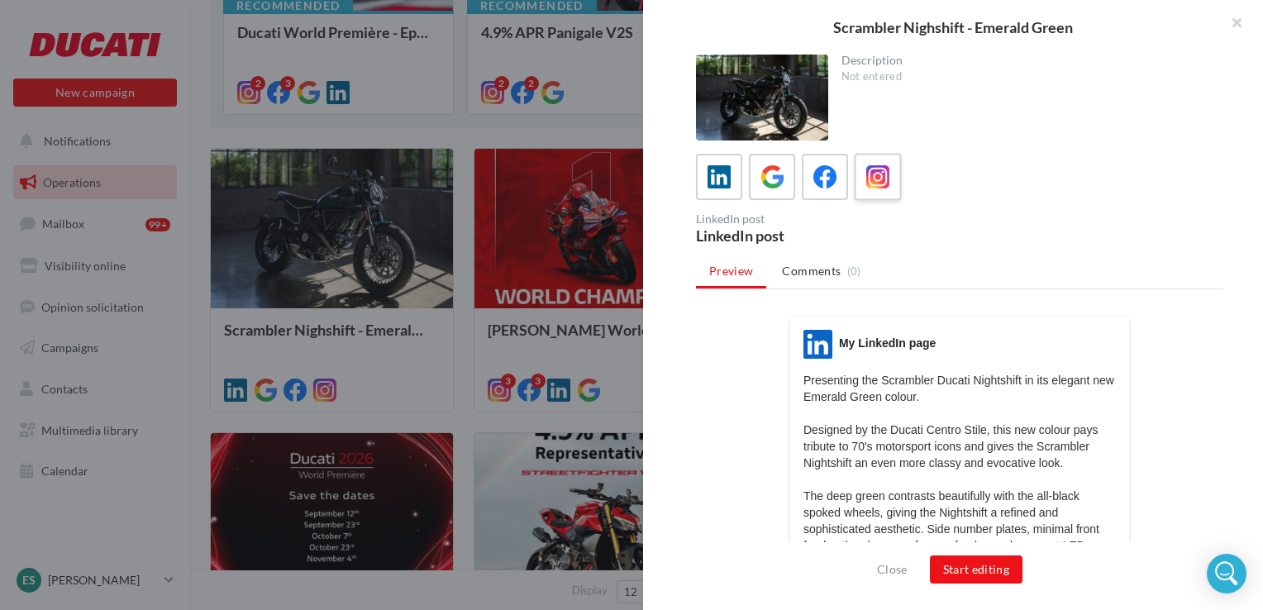
click at [866, 174] on icon at bounding box center [878, 177] width 24 height 24
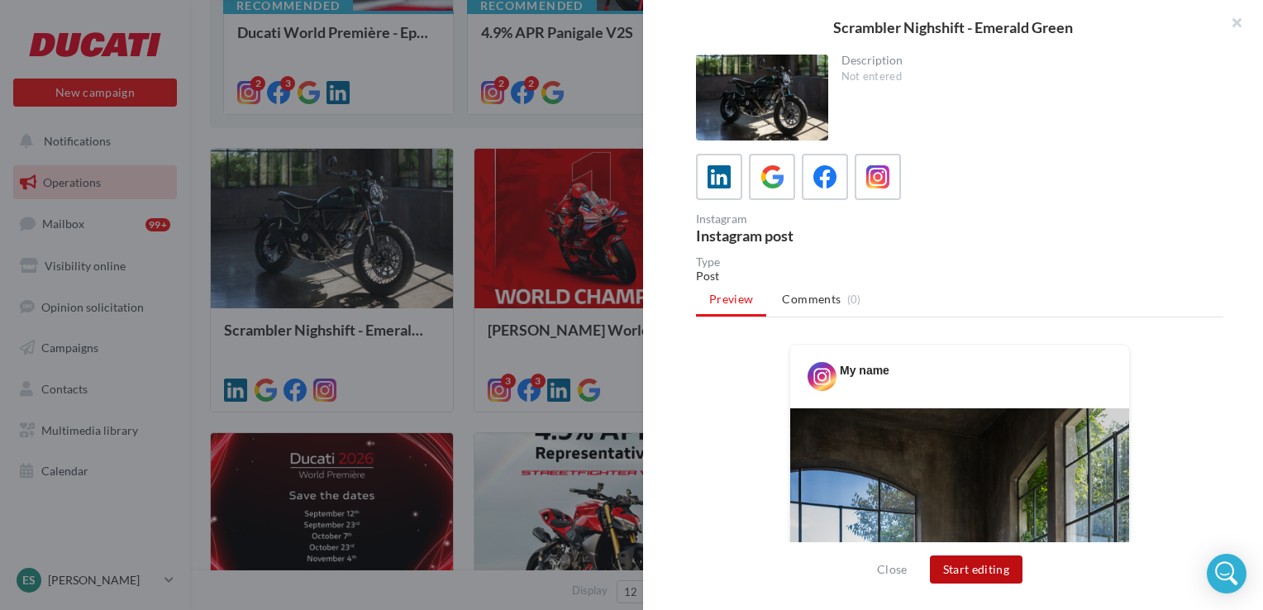
click at [983, 564] on button "Start editing" at bounding box center [976, 569] width 93 height 28
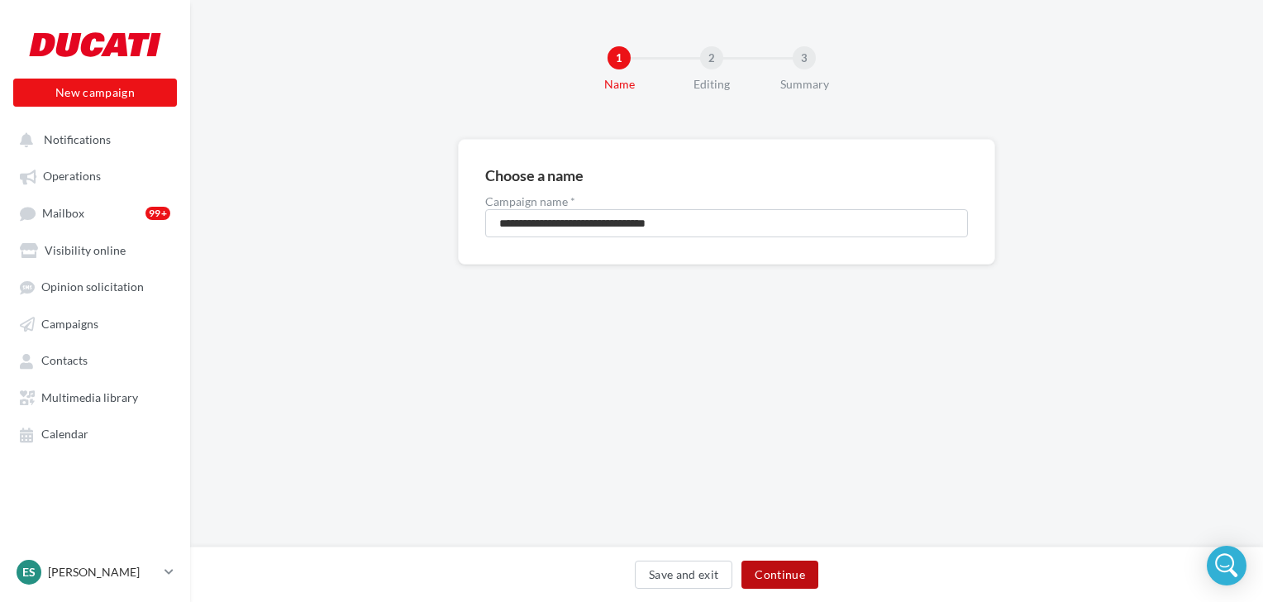
click at [750, 574] on button "Continue" at bounding box center [779, 574] width 77 height 28
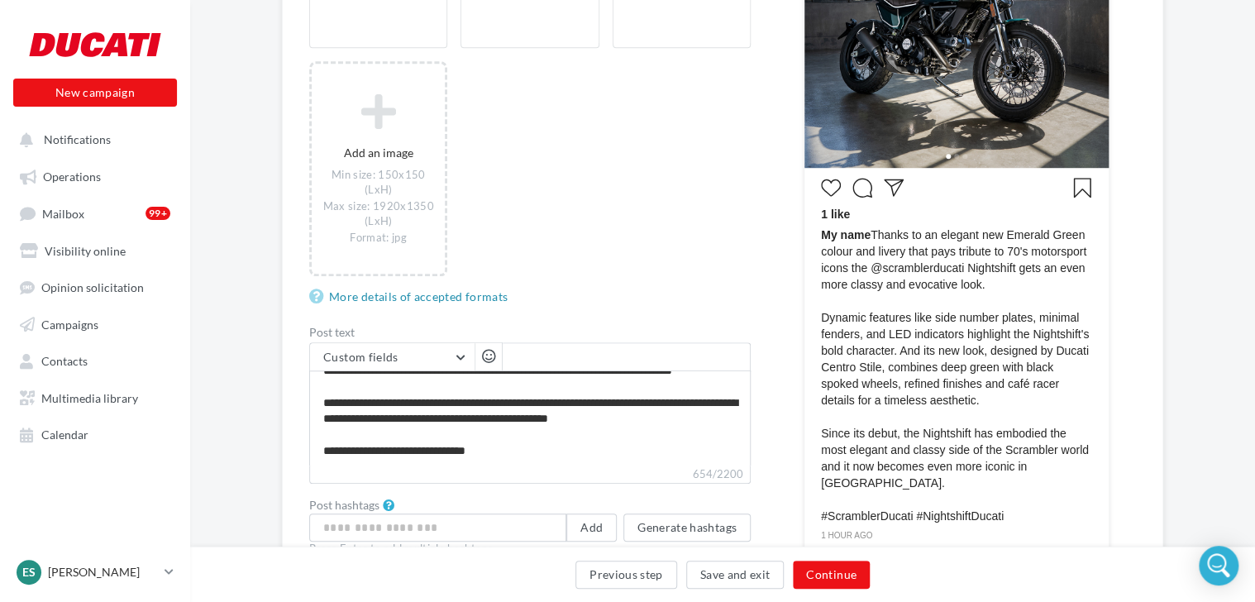
scroll to position [126, 0]
click at [823, 574] on button "Continue" at bounding box center [831, 574] width 77 height 28
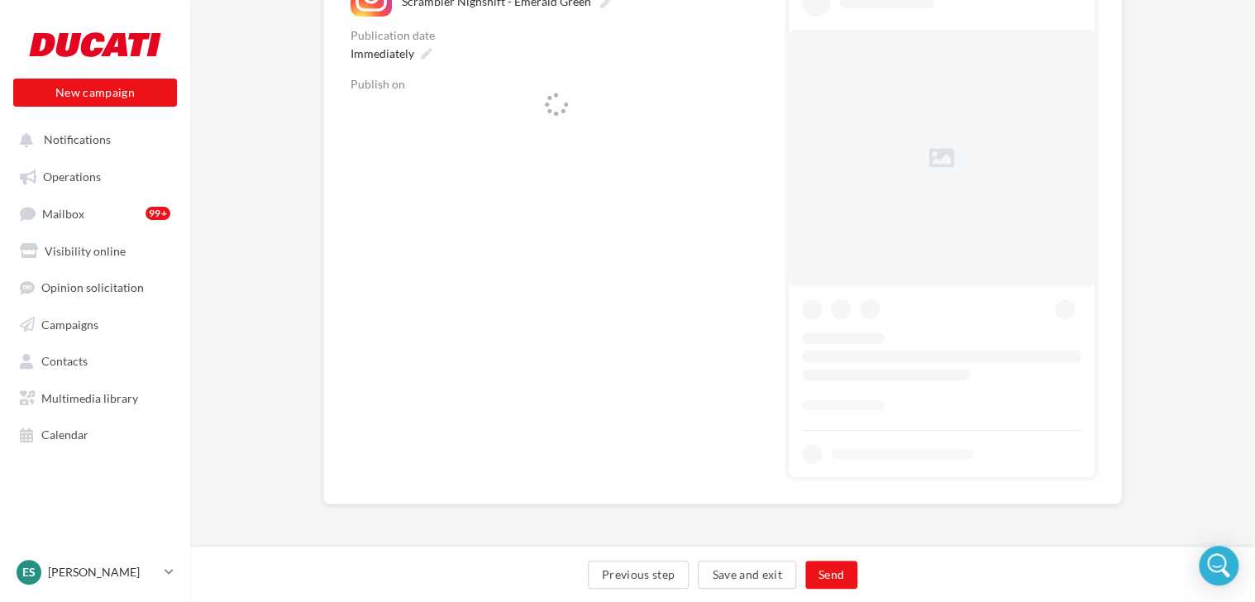
scroll to position [218, 0]
click at [745, 117] on div "**********" at bounding box center [722, 170] width 1064 height 776
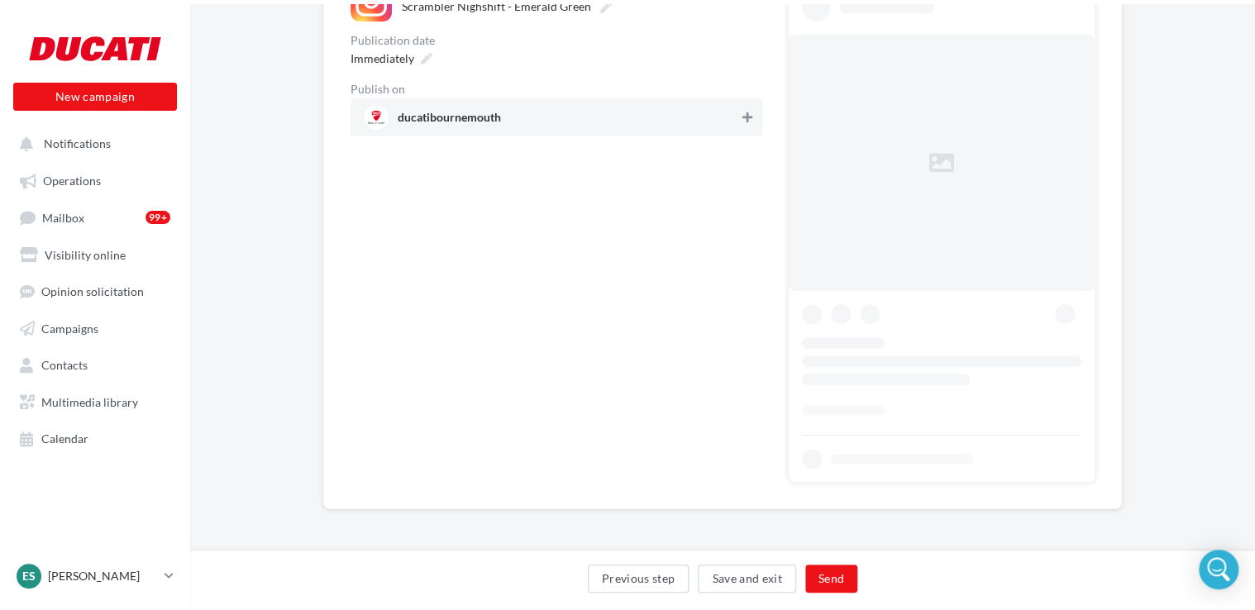
scroll to position [0, 0]
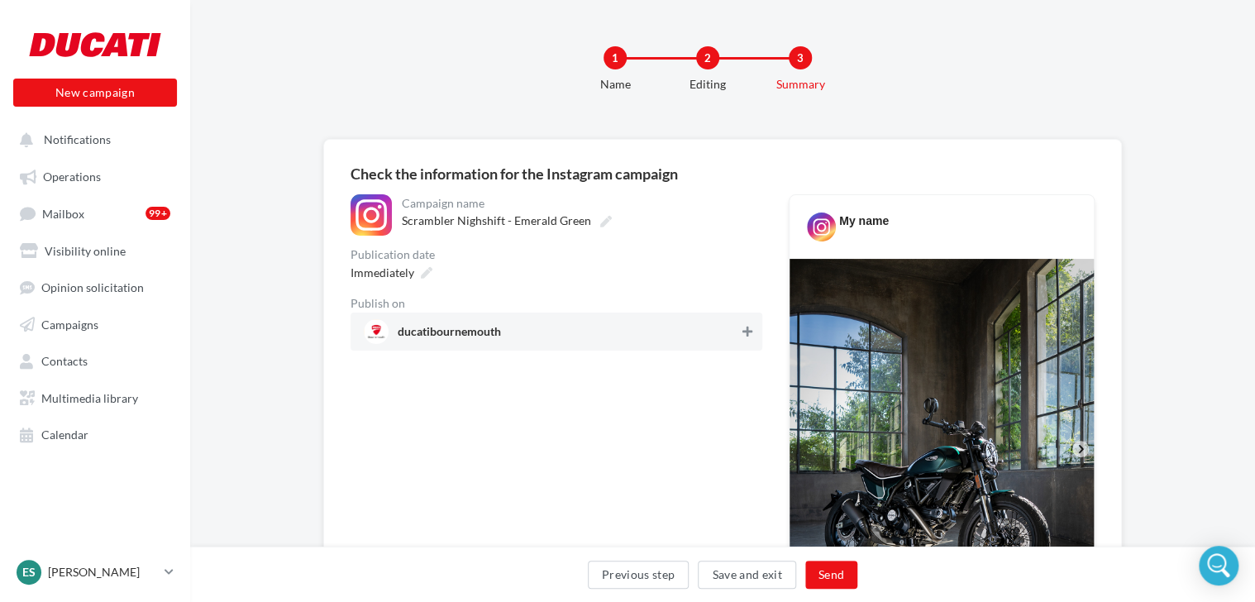
click at [744, 331] on icon at bounding box center [747, 332] width 10 height 12
click at [844, 574] on button "Send" at bounding box center [831, 574] width 52 height 28
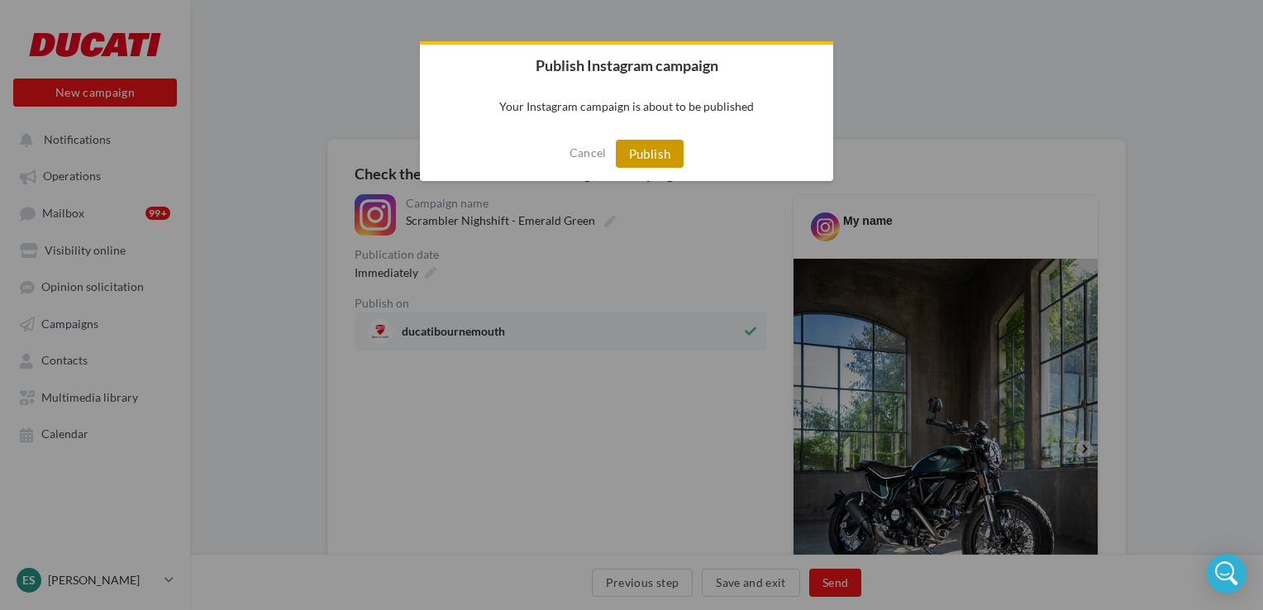
click at [666, 153] on button "Publish" at bounding box center [650, 154] width 69 height 28
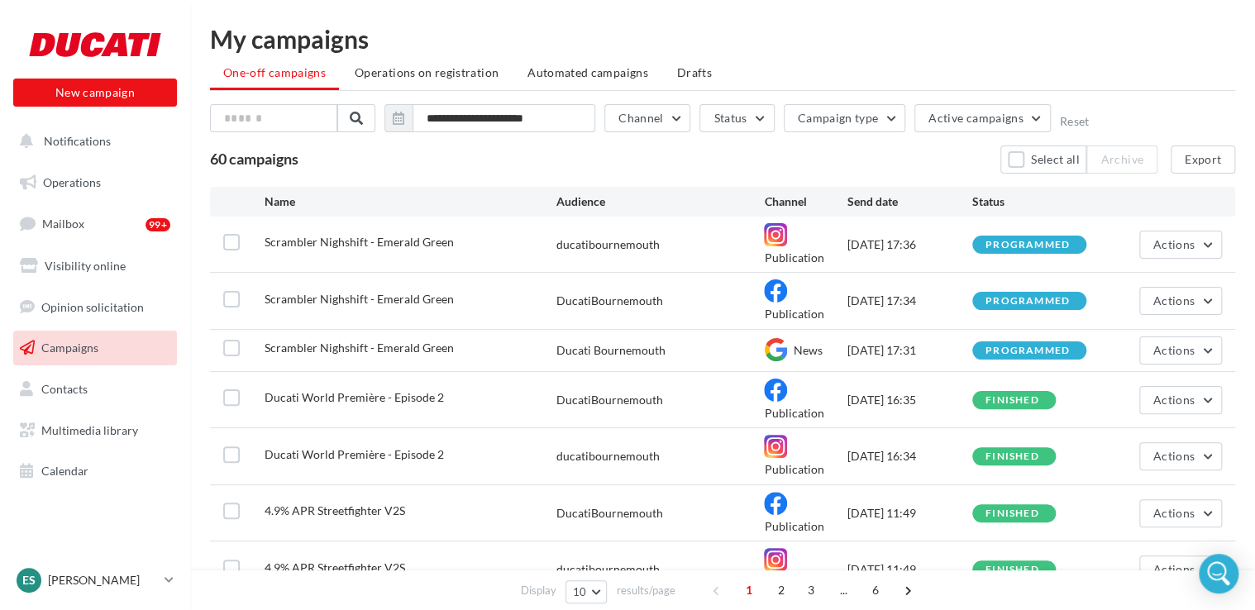
click at [1189, 223] on div "Scrambler Nighshift - Emerald Green ducatibournemouth Publication [DATE] 17:36 …" at bounding box center [722, 244] width 1025 height 55
click at [1188, 238] on span "Actions" at bounding box center [1173, 244] width 41 height 14
click at [936, 202] on div "Send date" at bounding box center [909, 201] width 125 height 17
click at [875, 220] on div "Scrambler Nighshift - Emerald Green ducatibournemouth Publication [DATE] 17:36 …" at bounding box center [722, 244] width 1025 height 55
click at [873, 247] on div "[DATE] 17:36" at bounding box center [909, 244] width 125 height 17
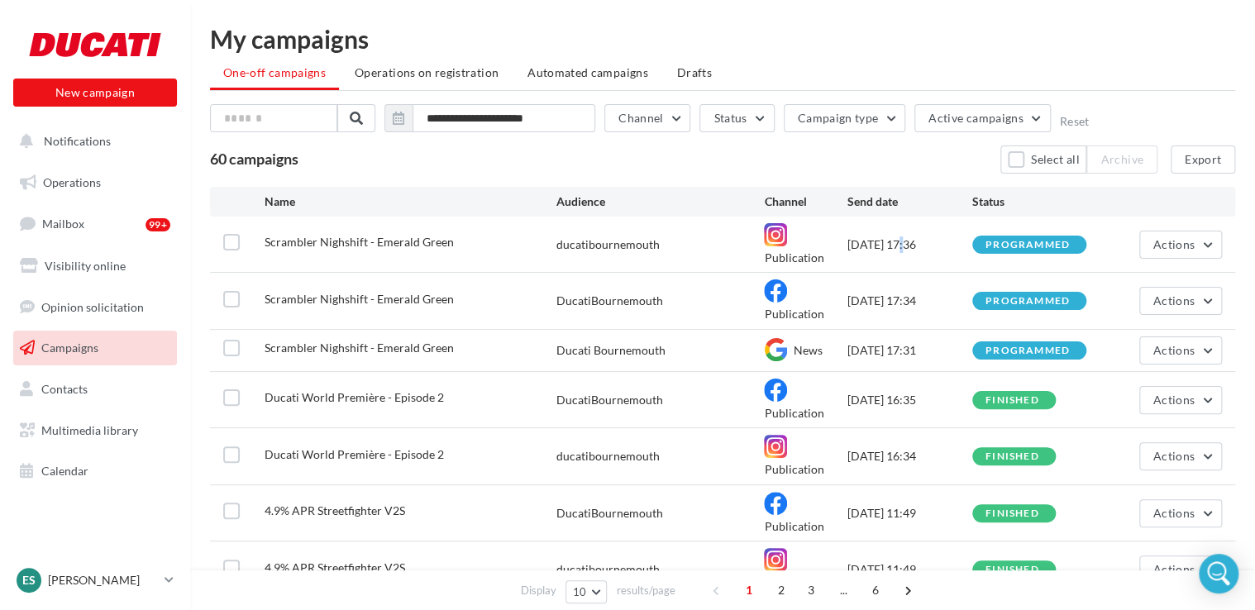
click at [873, 247] on div "[DATE] 17:36" at bounding box center [909, 244] width 125 height 17
click at [307, 242] on span "Scrambler Nighshift - Emerald Green" at bounding box center [358, 242] width 189 height 14
click at [226, 238] on label at bounding box center [231, 242] width 17 height 17
click at [334, 174] on div "**********" at bounding box center [722, 451] width 1025 height 695
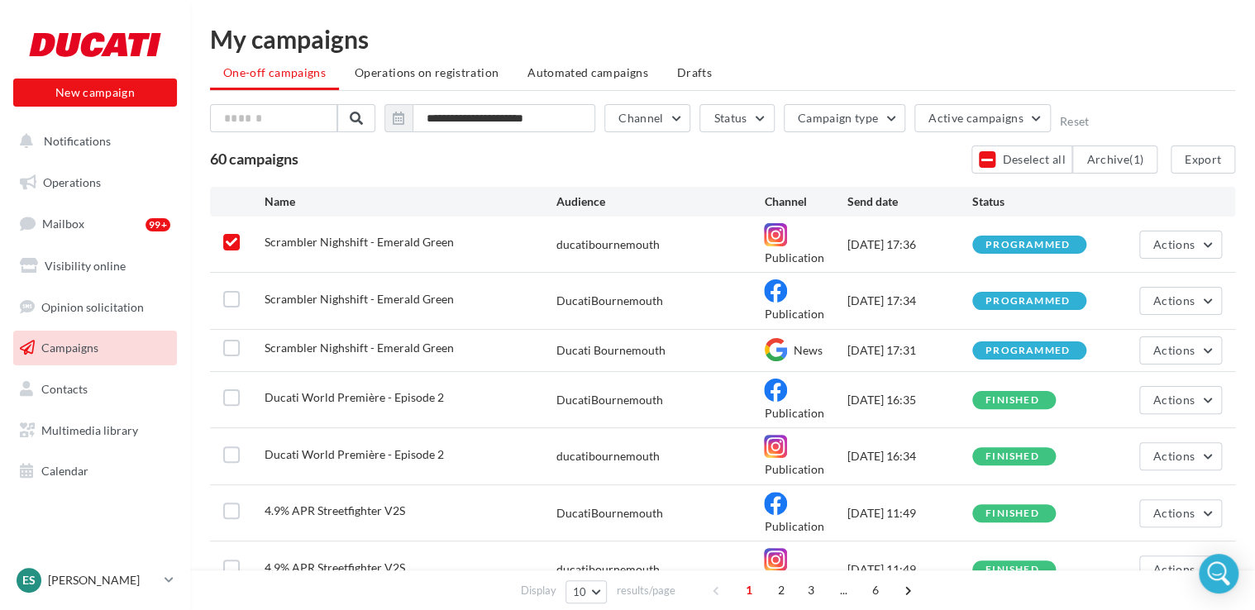
click at [231, 245] on icon at bounding box center [232, 242] width 12 height 12
